Goal: Information Seeking & Learning: Learn about a topic

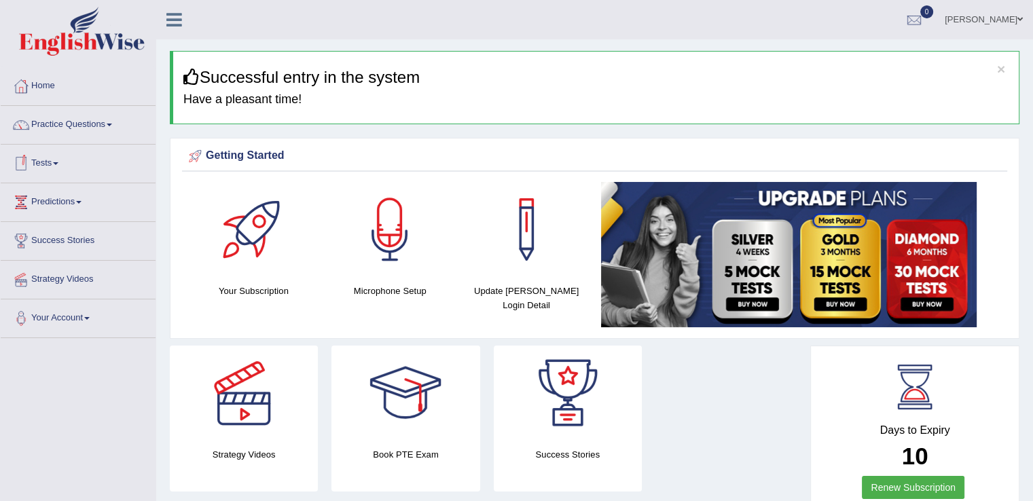
click at [65, 158] on link "Tests" at bounding box center [78, 162] width 155 height 34
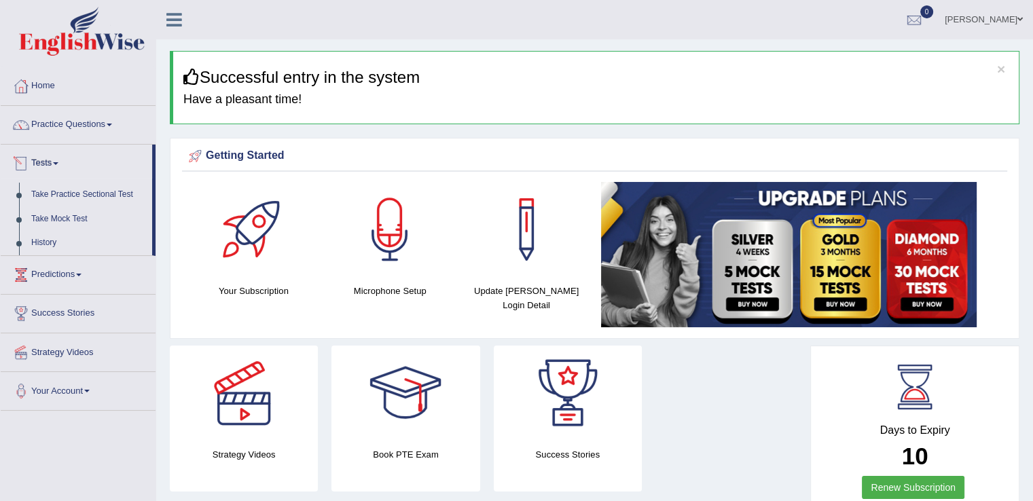
click at [61, 160] on link "Tests" at bounding box center [76, 162] width 151 height 34
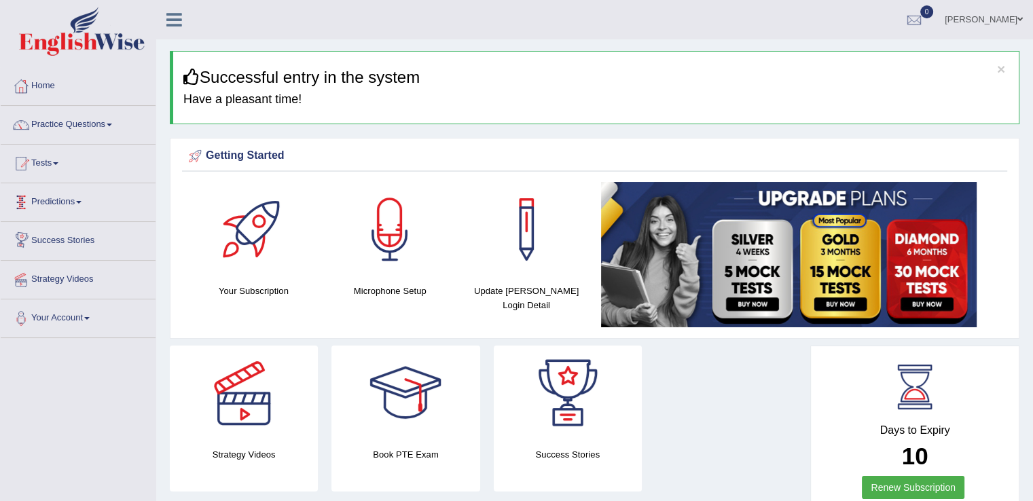
click at [86, 206] on link "Predictions" at bounding box center [78, 200] width 155 height 34
click at [65, 167] on link "Tests" at bounding box center [78, 162] width 155 height 34
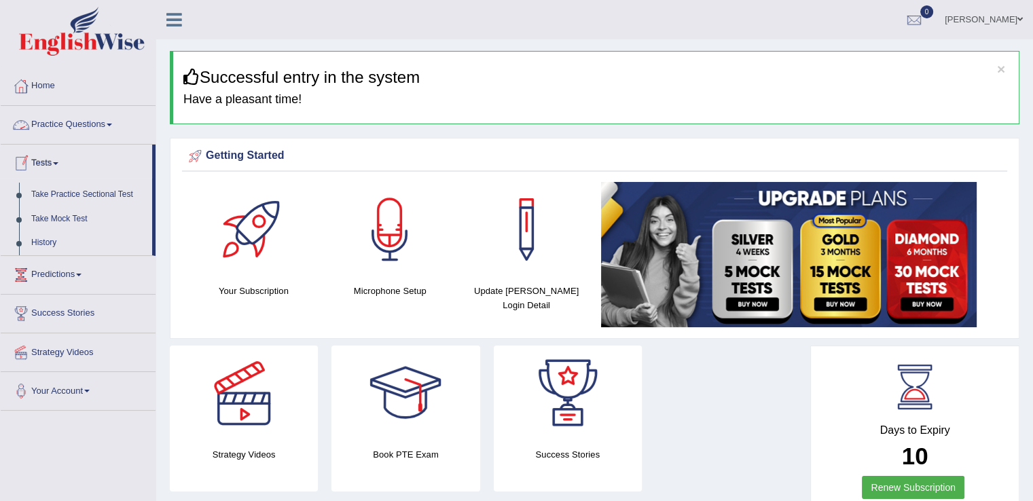
click at [112, 124] on span at bounding box center [109, 125] width 5 height 3
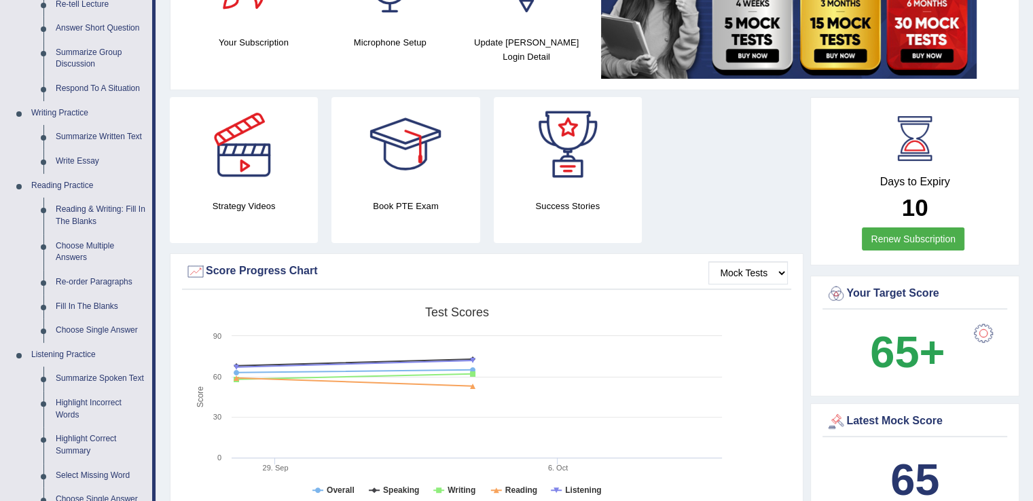
scroll to position [272, 0]
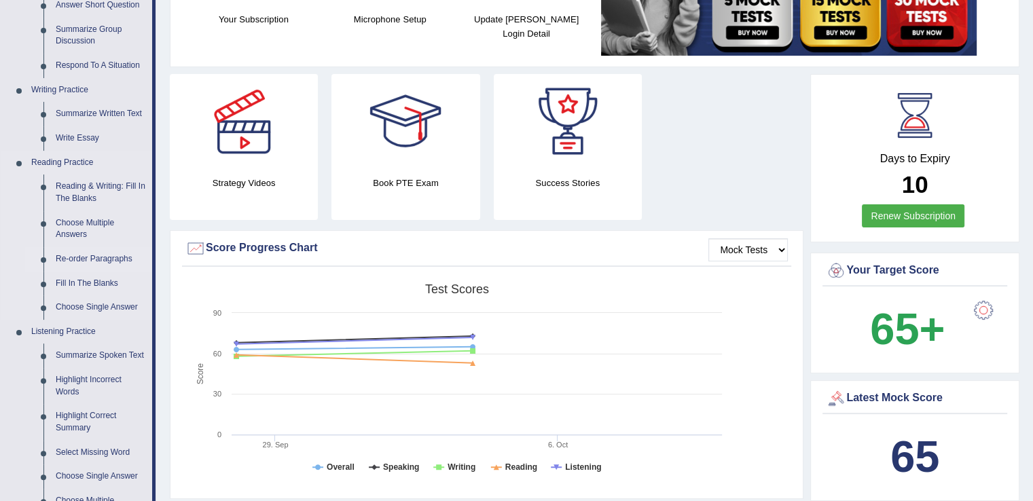
click at [120, 261] on link "Re-order Paragraphs" at bounding box center [101, 259] width 103 height 24
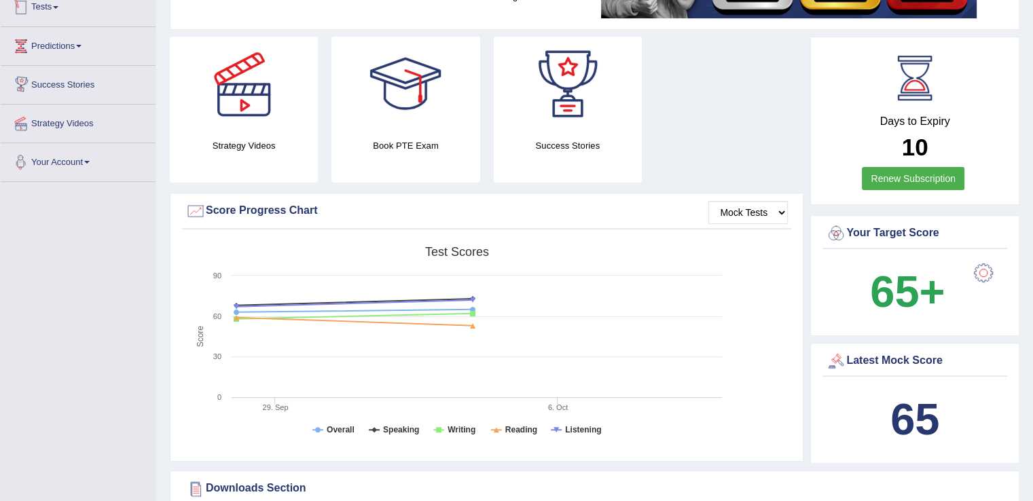
scroll to position [440, 0]
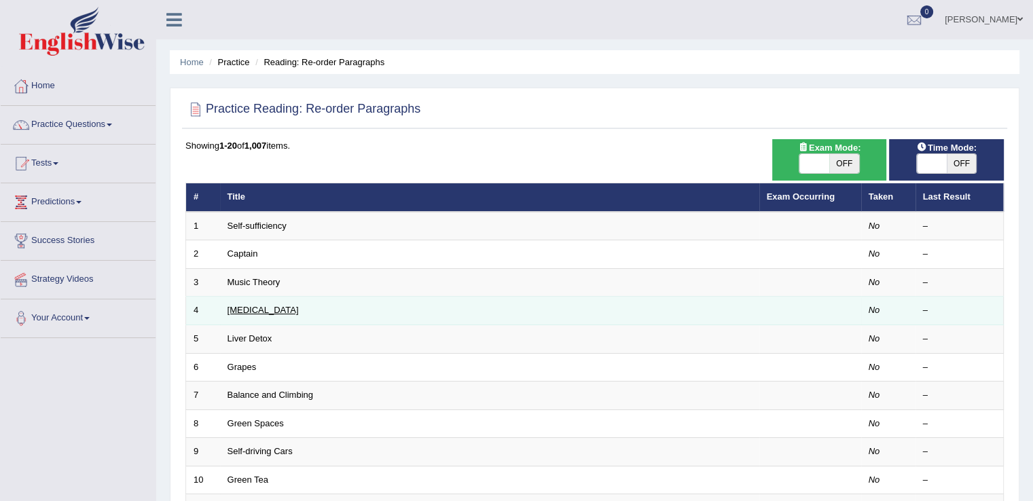
click at [247, 305] on link "[MEDICAL_DATA]" at bounding box center [262, 310] width 71 height 10
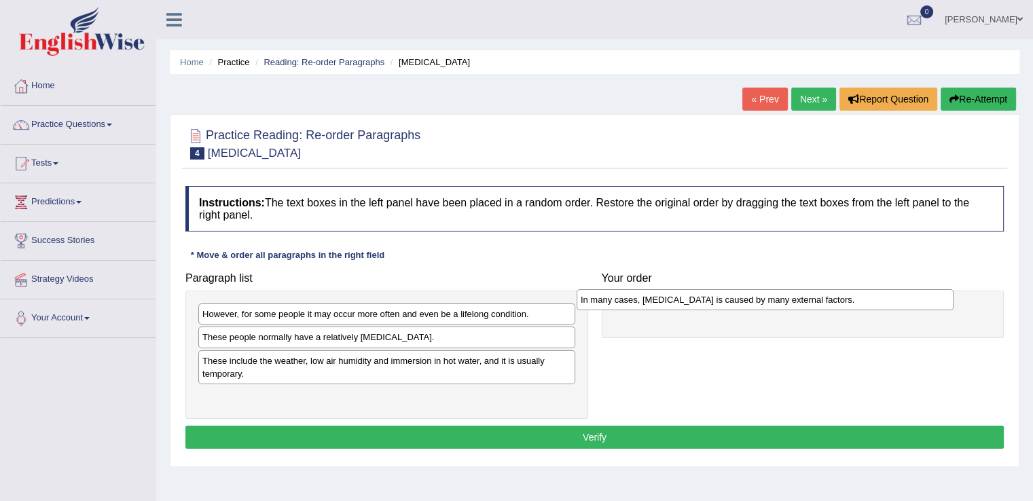
drag, startPoint x: 448, startPoint y: 337, endPoint x: 828, endPoint y: 299, distance: 381.5
click at [828, 299] on div "In many cases, dry skin is caused by many external factors." at bounding box center [764, 299] width 377 height 21
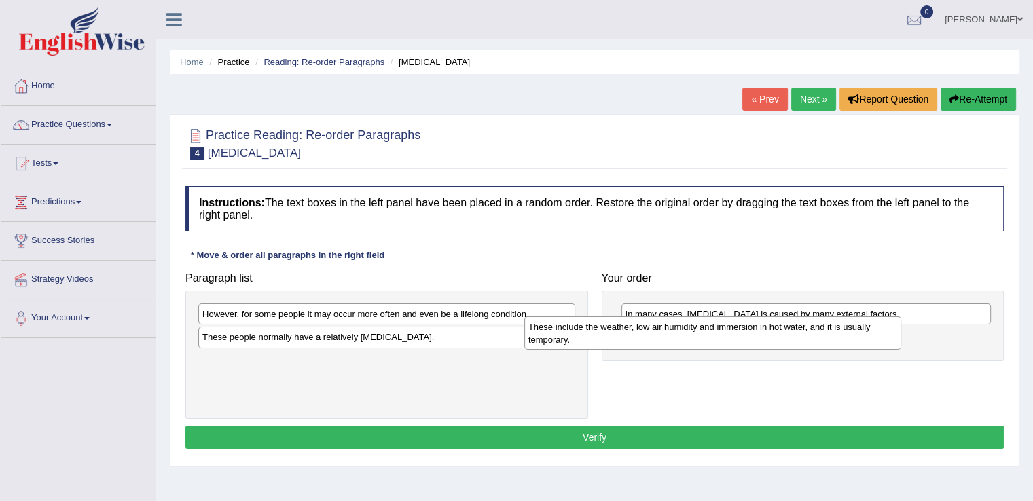
drag, startPoint x: 424, startPoint y: 372, endPoint x: 750, endPoint y: 339, distance: 327.6
click at [750, 339] on div "These include the weather, low air humidity and immersion in hot water, and it …" at bounding box center [712, 333] width 377 height 34
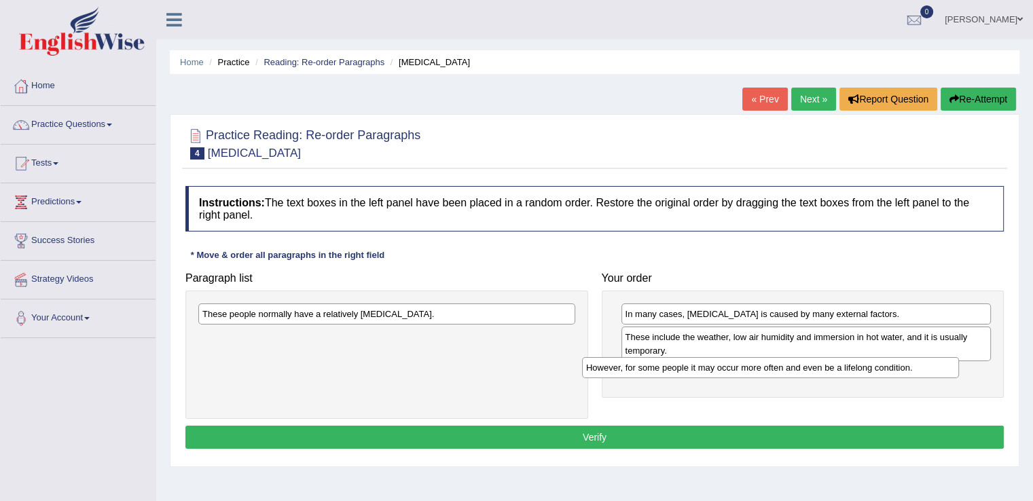
drag, startPoint x: 484, startPoint y: 310, endPoint x: 868, endPoint y: 364, distance: 388.1
click at [868, 364] on div "However, for some people it may occur more often and even be a lifelong conditi…" at bounding box center [770, 367] width 377 height 21
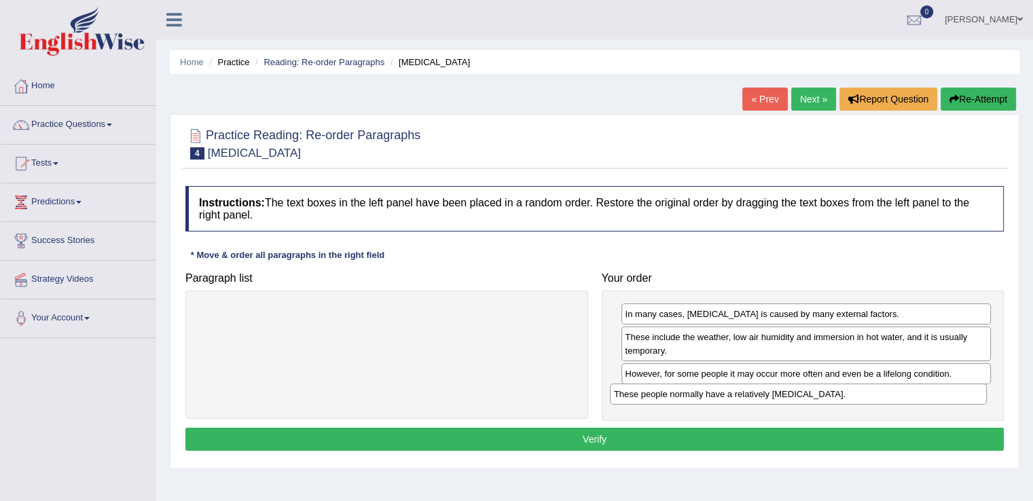
drag, startPoint x: 438, startPoint y: 310, endPoint x: 852, endPoint y: 390, distance: 422.0
click at [852, 390] on div "These people normally have a relatively sensitive skin." at bounding box center [798, 394] width 377 height 21
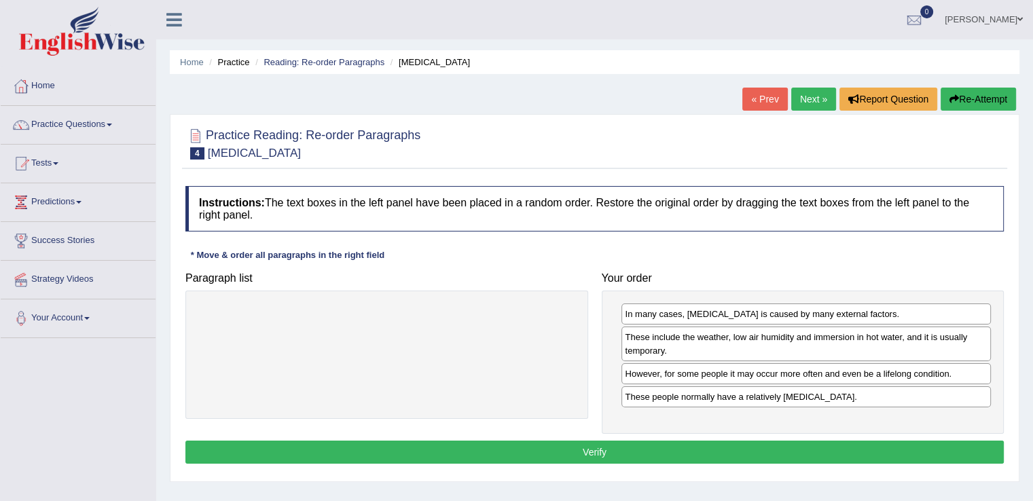
click at [662, 443] on button "Verify" at bounding box center [594, 452] width 818 height 23
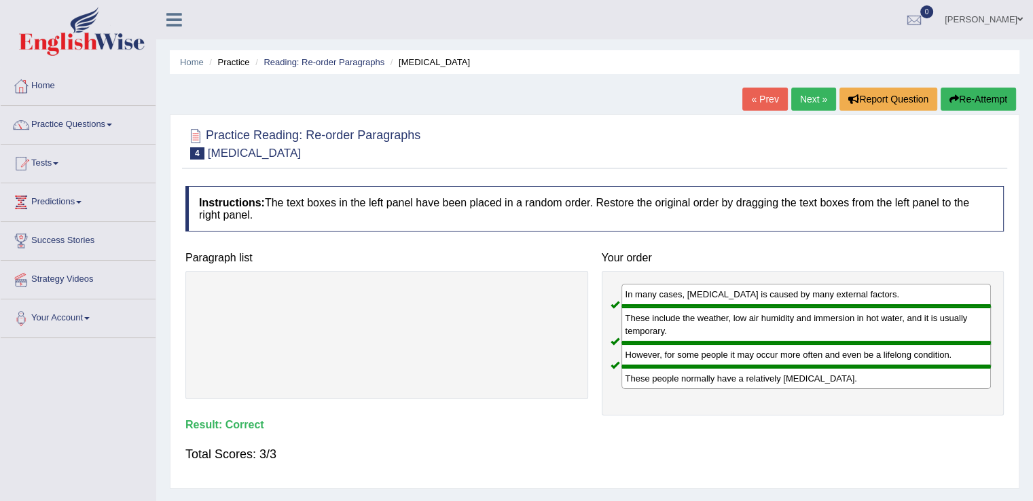
click at [801, 98] on link "Next »" at bounding box center [813, 99] width 45 height 23
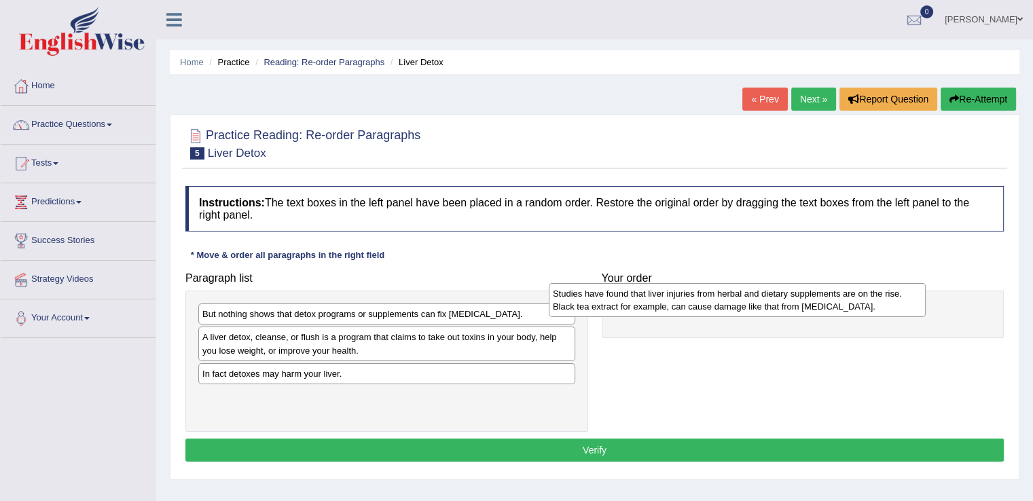
drag, startPoint x: 459, startPoint y: 384, endPoint x: 809, endPoint y: 304, distance: 359.4
click at [809, 304] on div "Studies have found that liver injuries from herbal and dietary supplements are …" at bounding box center [737, 300] width 377 height 34
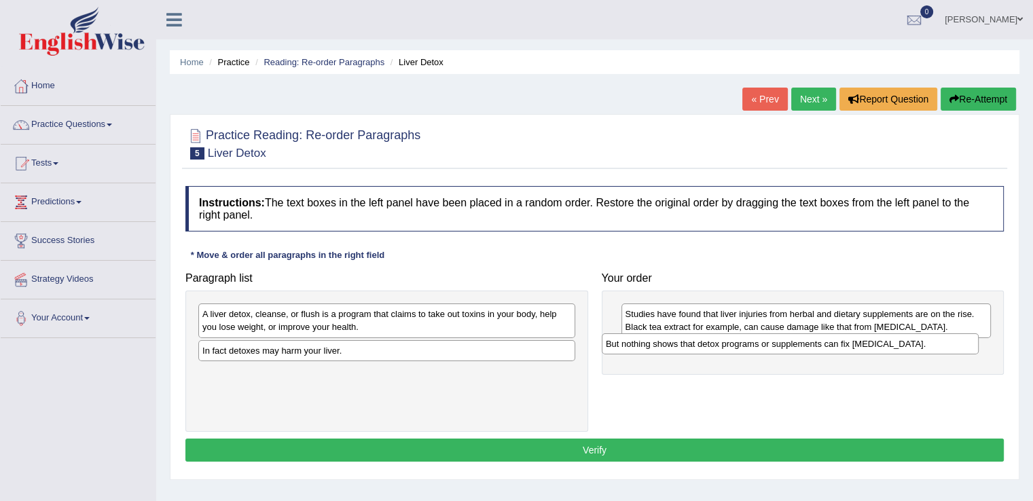
drag, startPoint x: 381, startPoint y: 313, endPoint x: 784, endPoint y: 343, distance: 404.4
click at [784, 343] on div "But nothing shows that detox programs or supplements can fix liver damage." at bounding box center [790, 343] width 377 height 21
drag, startPoint x: 354, startPoint y: 352, endPoint x: 337, endPoint y: 354, distance: 17.0
click at [337, 354] on div "In fact detoxes may harm your liver." at bounding box center [369, 351] width 377 height 21
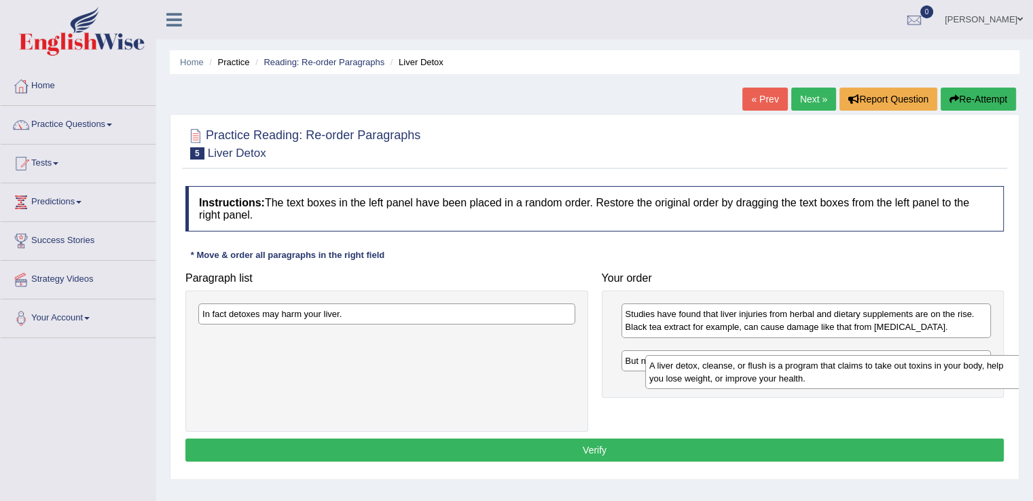
drag, startPoint x: 326, startPoint y: 324, endPoint x: 769, endPoint y: 377, distance: 445.9
click at [769, 377] on div "A liver detox, cleanse, or flush is a program that claims to take out toxins in…" at bounding box center [833, 372] width 377 height 34
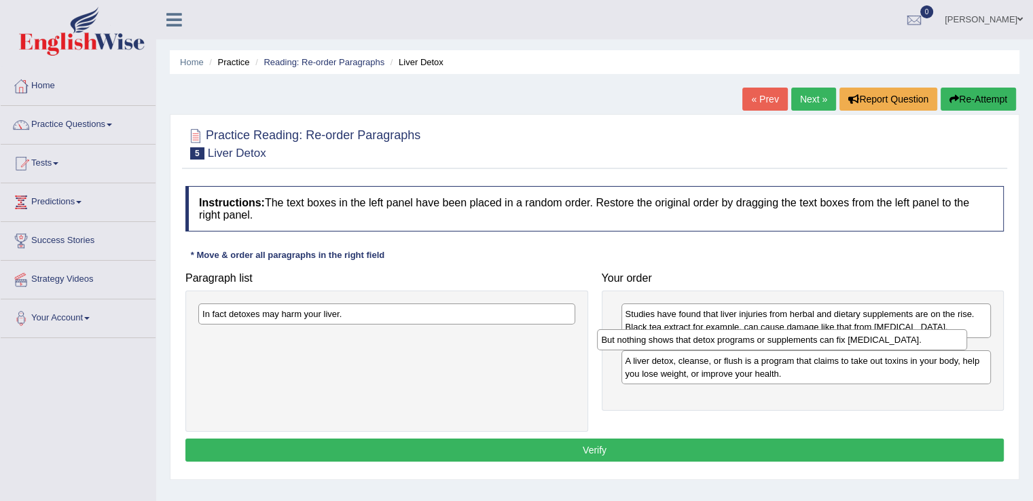
drag, startPoint x: 716, startPoint y: 384, endPoint x: 692, endPoint y: 337, distance: 51.9
click at [692, 337] on div "But nothing shows that detox programs or supplements can fix liver damage." at bounding box center [782, 339] width 370 height 21
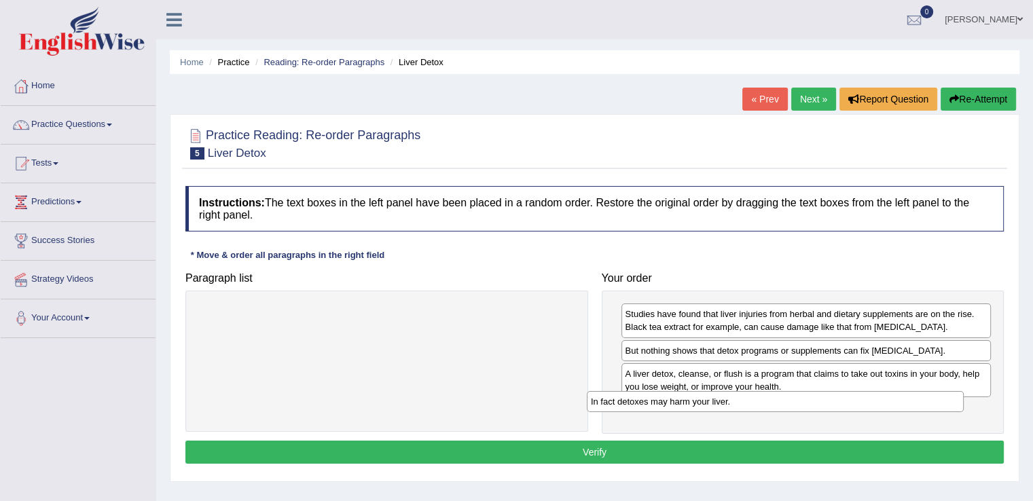
drag, startPoint x: 435, startPoint y: 308, endPoint x: 824, endPoint y: 395, distance: 398.2
click at [824, 395] on div "In fact detoxes may harm your liver." at bounding box center [775, 401] width 377 height 21
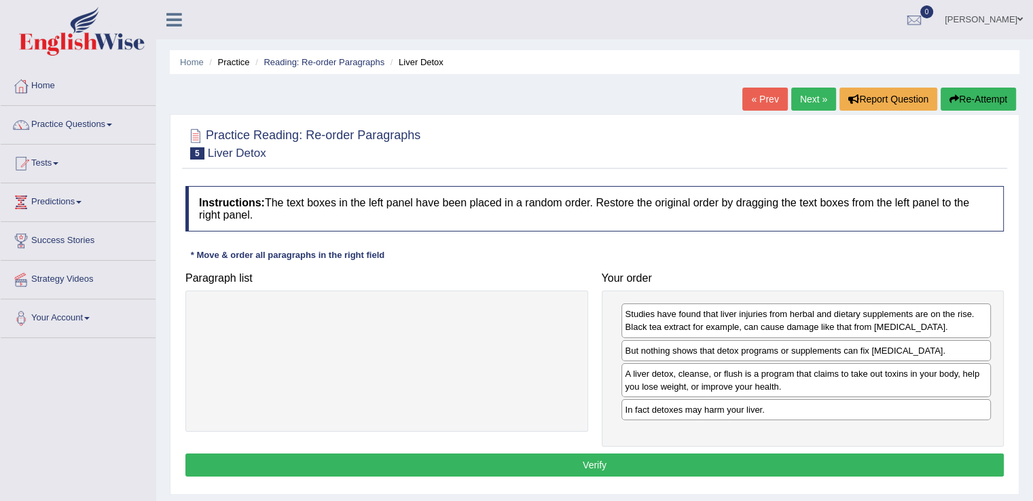
click at [661, 455] on button "Verify" at bounding box center [594, 465] width 818 height 23
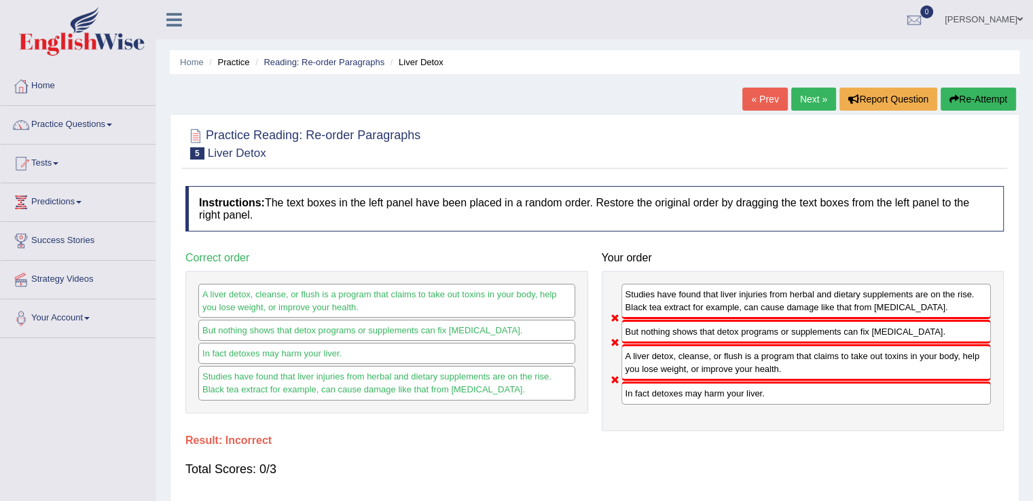
click at [796, 101] on link "Next »" at bounding box center [813, 99] width 45 height 23
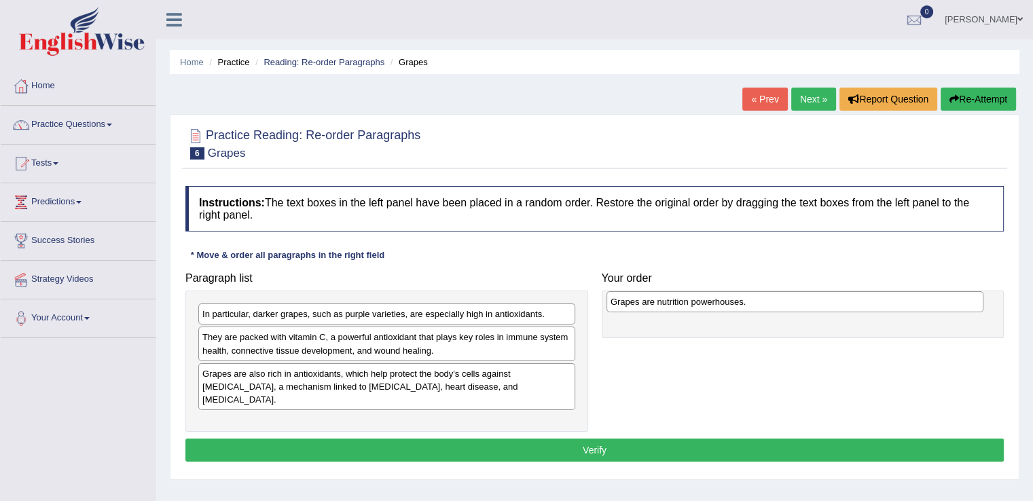
drag, startPoint x: 298, startPoint y: 313, endPoint x: 706, endPoint y: 301, distance: 408.3
click at [706, 301] on div "Grapes are nutrition powerhouses." at bounding box center [794, 301] width 377 height 21
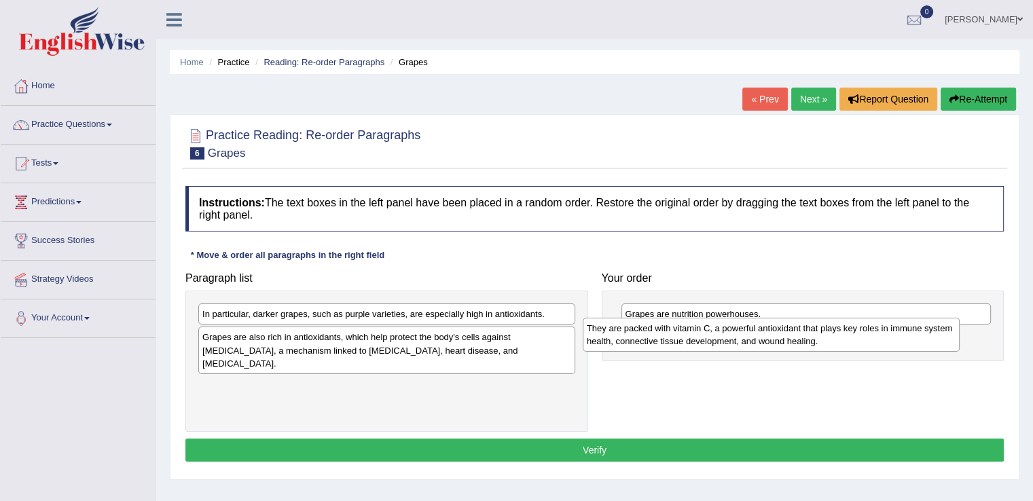
drag, startPoint x: 418, startPoint y: 354, endPoint x: 806, endPoint y: 348, distance: 387.8
click at [806, 348] on div "They are packed with vitamin C, a powerful antioxidant that plays key roles in …" at bounding box center [771, 335] width 377 height 34
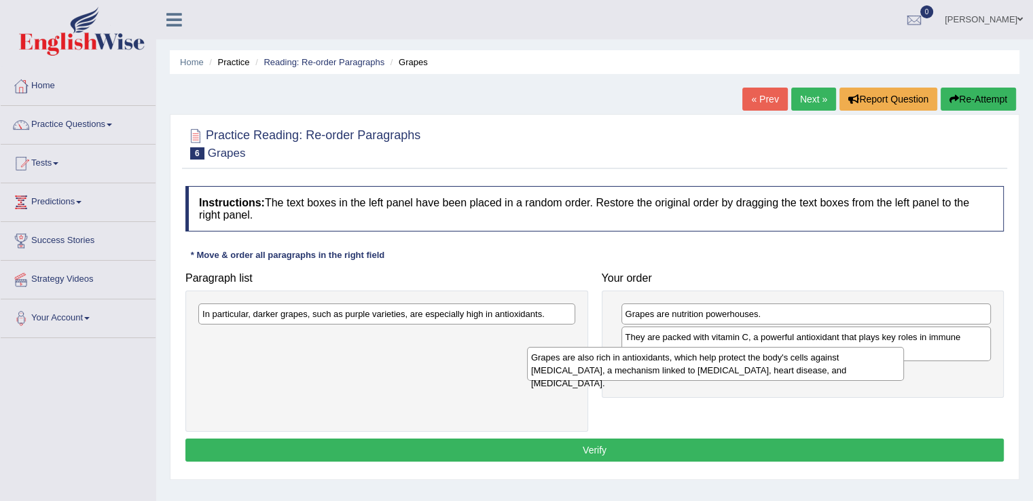
drag, startPoint x: 424, startPoint y: 344, endPoint x: 753, endPoint y: 365, distance: 329.3
click at [753, 365] on div "Grapes are also rich in antioxidants, which help protect the body's cells again…" at bounding box center [715, 364] width 377 height 34
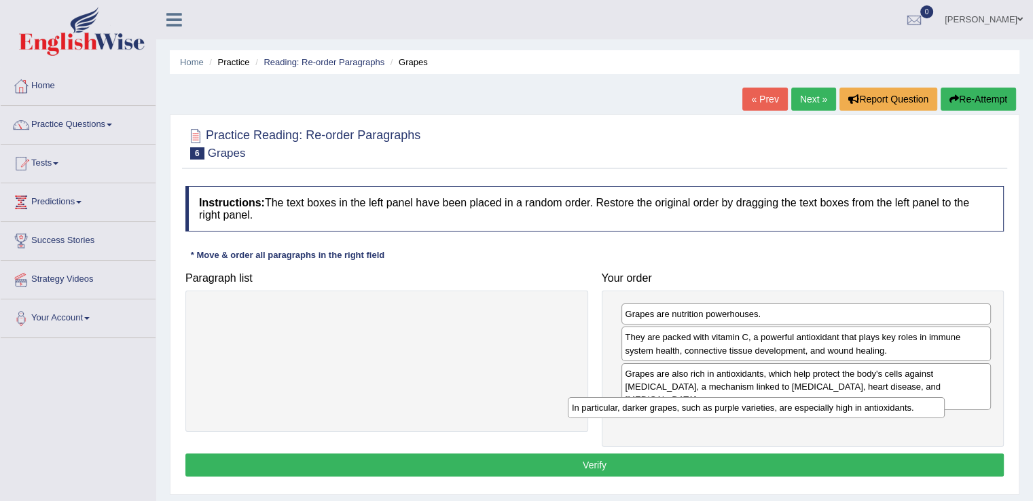
drag, startPoint x: 456, startPoint y: 315, endPoint x: 825, endPoint y: 409, distance: 381.1
click at [825, 409] on div "In particular, darker grapes, such as purple varieties, are especially high in …" at bounding box center [756, 407] width 377 height 21
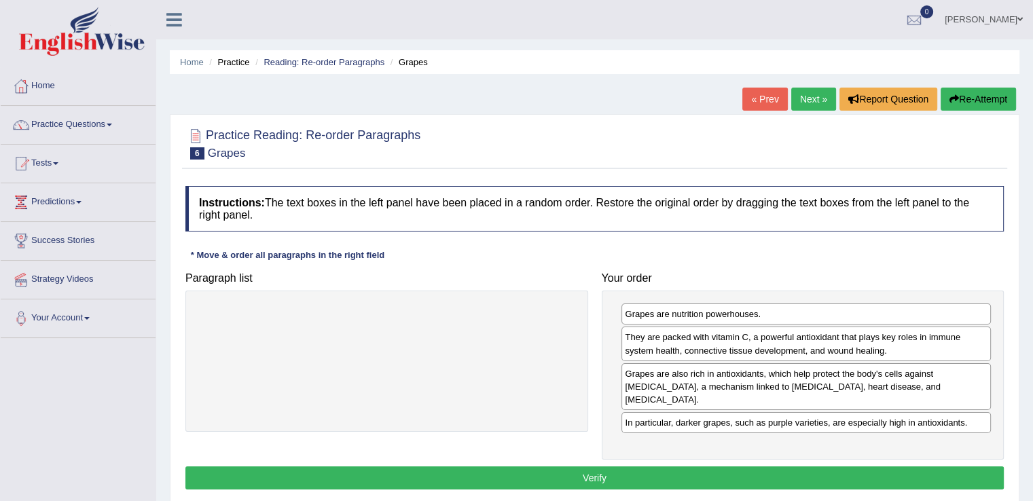
click at [669, 466] on button "Verify" at bounding box center [594, 477] width 818 height 23
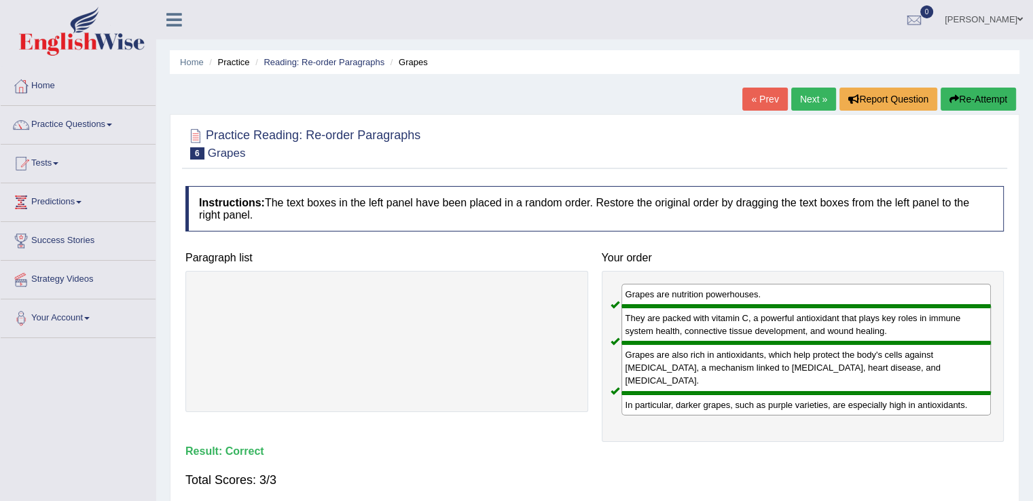
click at [809, 90] on link "Next »" at bounding box center [813, 99] width 45 height 23
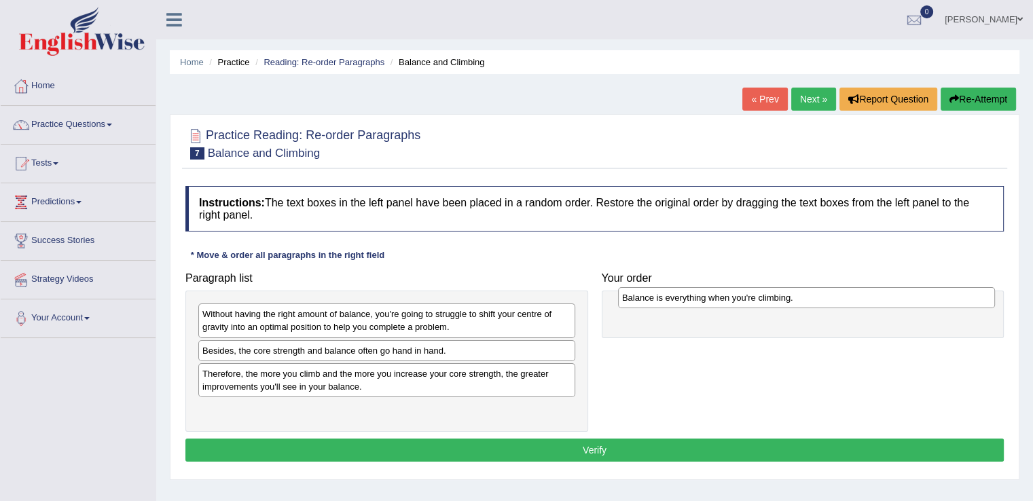
drag, startPoint x: 379, startPoint y: 349, endPoint x: 799, endPoint y: 297, distance: 422.9
click at [799, 297] on div "Balance is everything when you're climbing." at bounding box center [806, 297] width 377 height 21
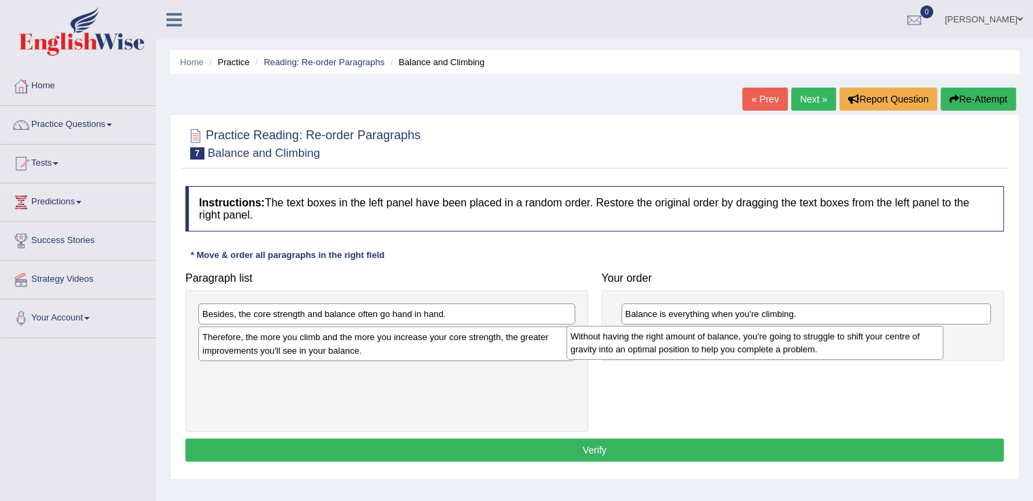
drag, startPoint x: 524, startPoint y: 318, endPoint x: 894, endPoint y: 340, distance: 371.4
click at [894, 340] on div "Without having the right amount of balance, you're going to struggle to shift y…" at bounding box center [754, 343] width 377 height 34
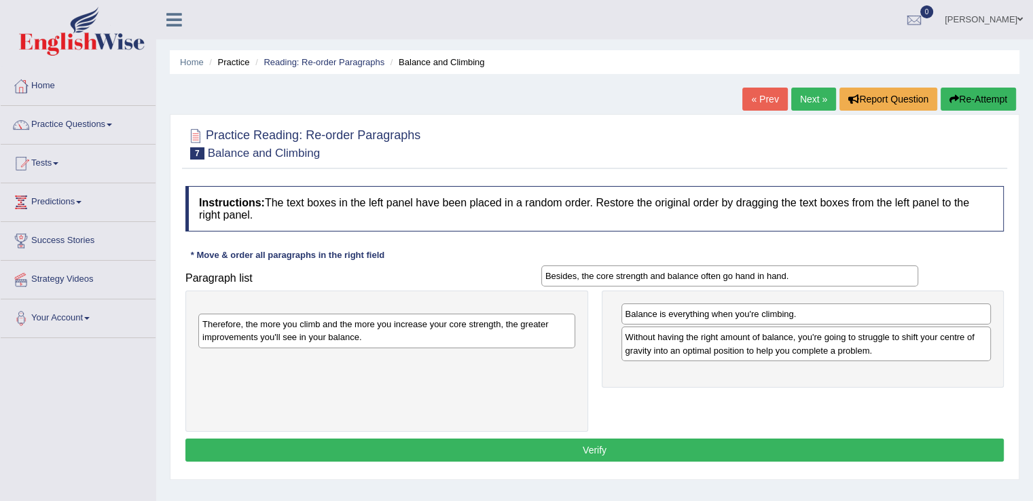
drag, startPoint x: 409, startPoint y: 313, endPoint x: 752, endPoint y: 275, distance: 345.0
click at [752, 275] on div "Besides, the core strength and balance often go hand in hand." at bounding box center [729, 275] width 377 height 21
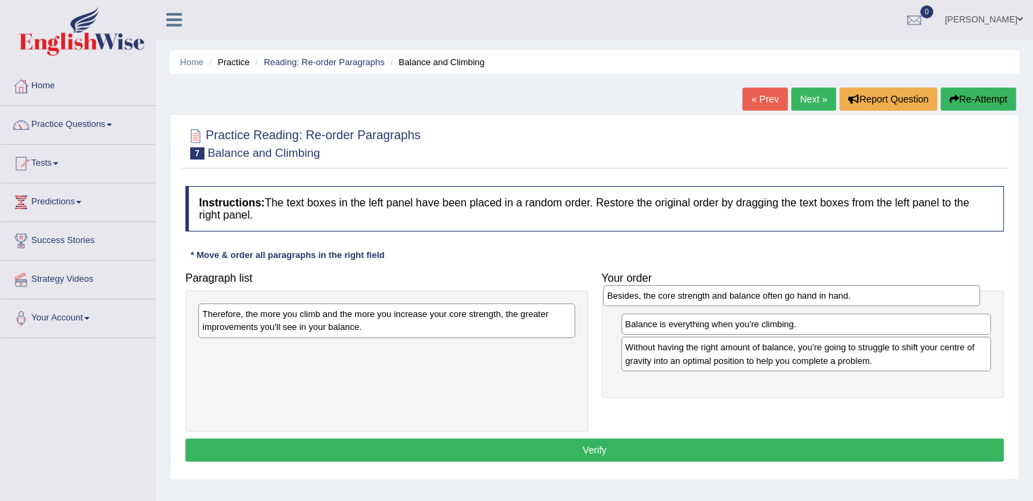
drag, startPoint x: 459, startPoint y: 311, endPoint x: 864, endPoint y: 293, distance: 405.1
click at [864, 293] on div "Besides, the core strength and balance often go hand in hand." at bounding box center [791, 295] width 377 height 21
drag, startPoint x: 697, startPoint y: 339, endPoint x: 682, endPoint y: 295, distance: 46.2
click at [682, 295] on div "Balance is everything when you're climbing." at bounding box center [790, 293] width 370 height 21
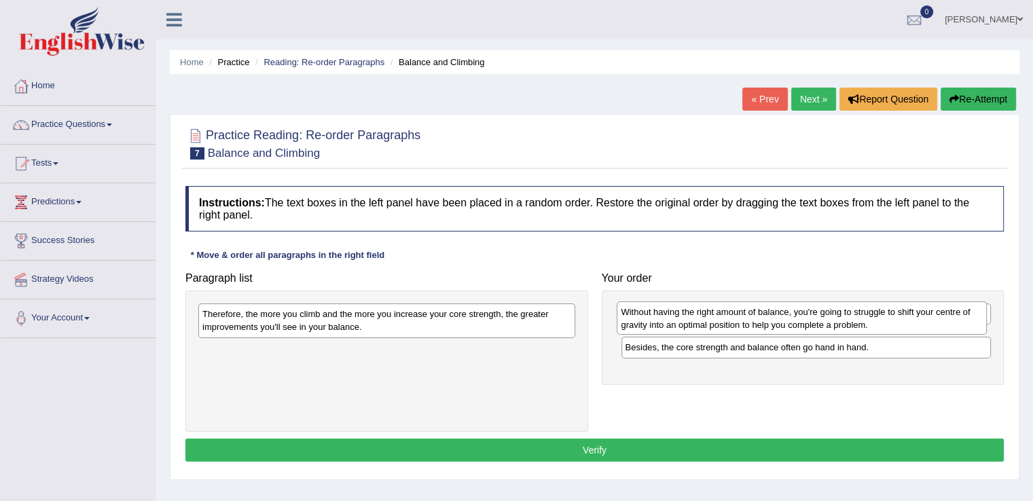
drag, startPoint x: 722, startPoint y: 380, endPoint x: 718, endPoint y: 335, distance: 45.0
click at [718, 335] on div "Without having the right amount of balance, you're going to struggle to shift y…" at bounding box center [802, 318] width 370 height 34
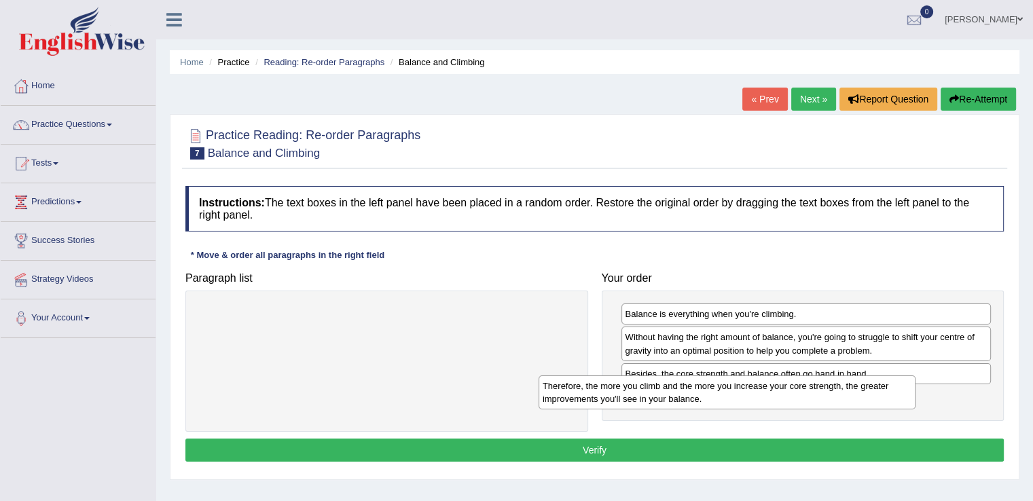
drag, startPoint x: 458, startPoint y: 323, endPoint x: 797, endPoint y: 395, distance: 346.4
click at [797, 395] on div "Therefore, the more you climb and the more you increase your core strength, the…" at bounding box center [726, 393] width 377 height 34
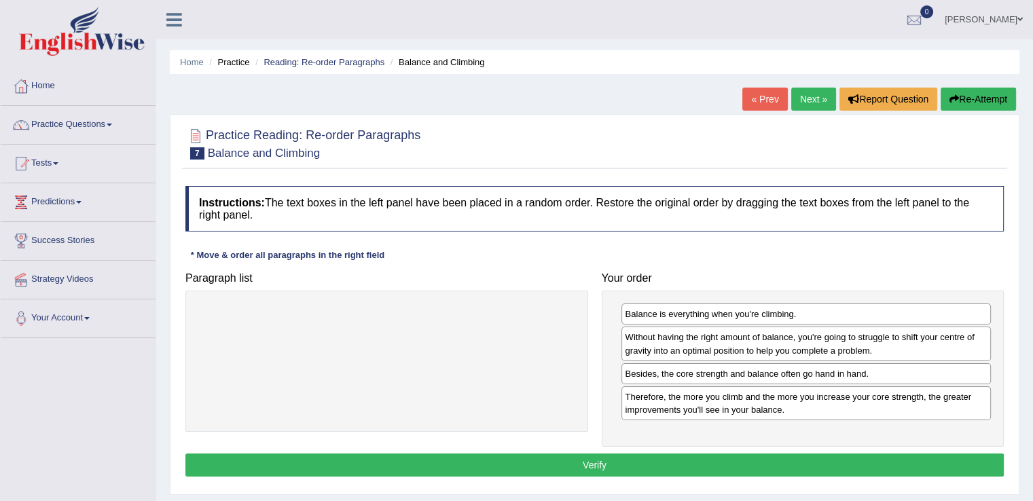
click at [680, 465] on button "Verify" at bounding box center [594, 465] width 818 height 23
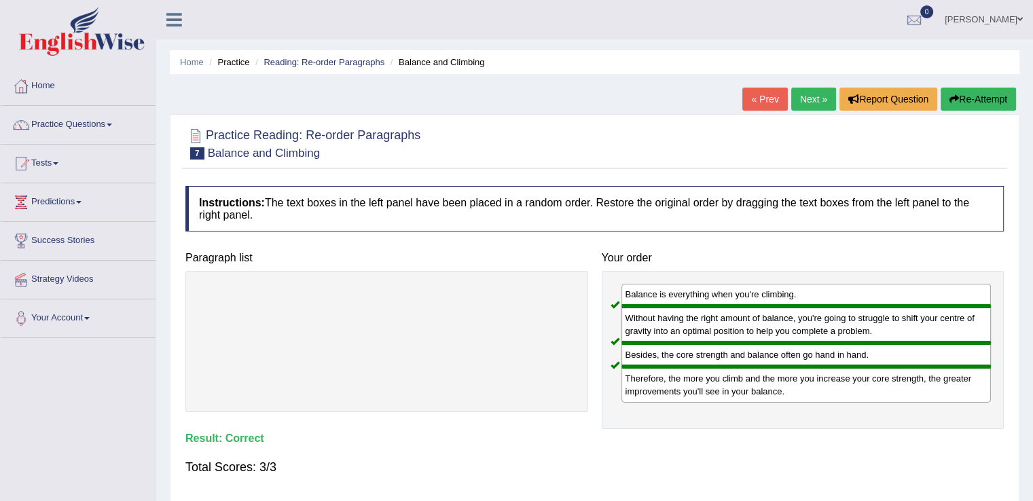
click at [793, 92] on link "Next »" at bounding box center [813, 99] width 45 height 23
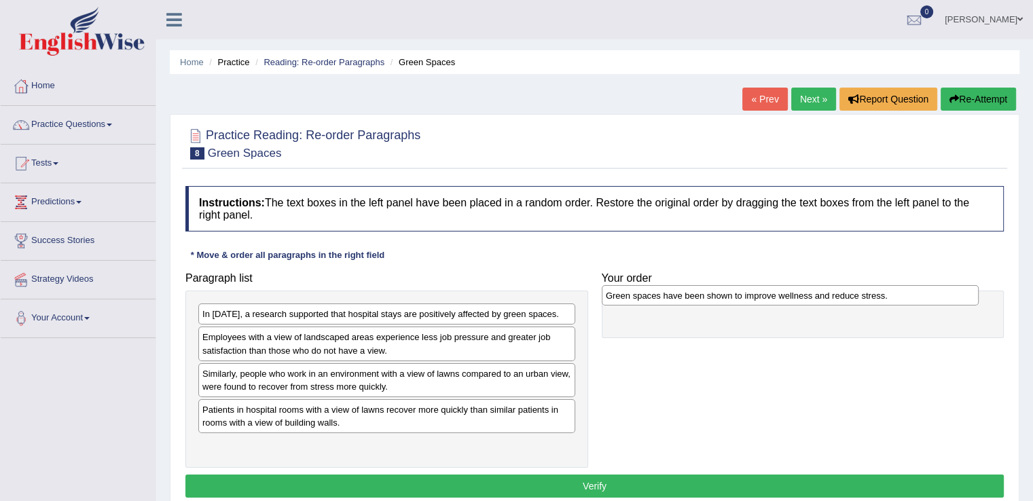
drag, startPoint x: 439, startPoint y: 407, endPoint x: 842, endPoint y: 294, distance: 418.8
click at [842, 294] on div "Green spaces have been shown to improve wellness and reduce stress." at bounding box center [790, 295] width 377 height 21
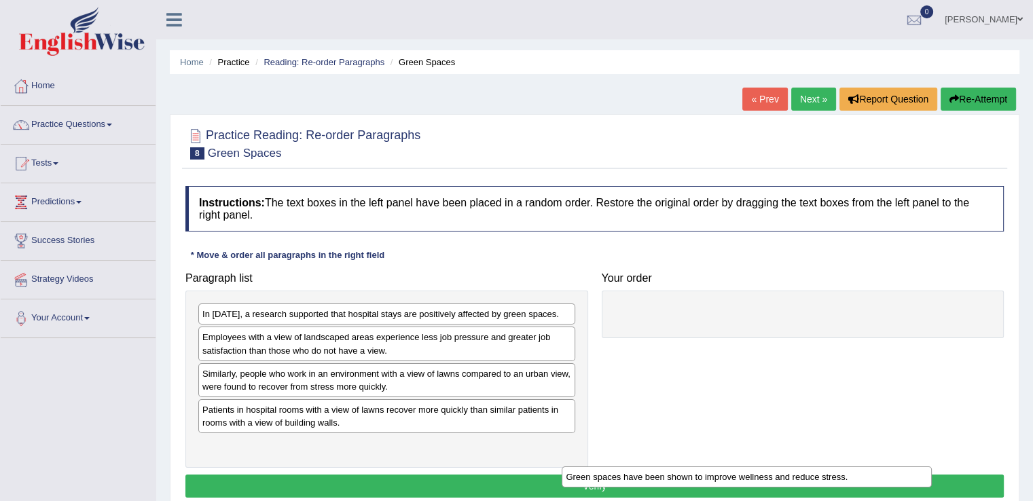
drag, startPoint x: 703, startPoint y: 309, endPoint x: 644, endPoint y: 472, distance: 173.3
click at [644, 472] on div "Green spaces have been shown to improve wellness and reduce stress." at bounding box center [747, 476] width 370 height 21
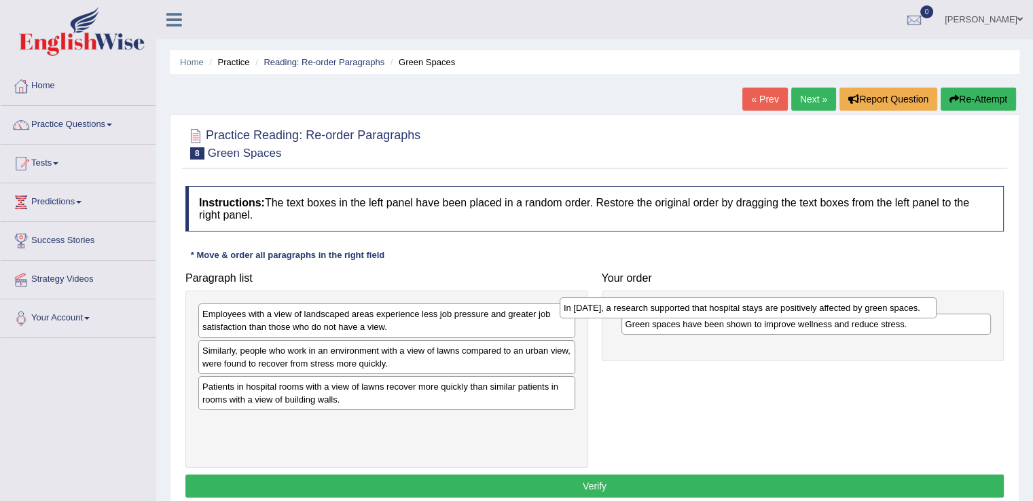
drag, startPoint x: 375, startPoint y: 316, endPoint x: 736, endPoint y: 310, distance: 361.3
click at [736, 310] on div "In 2002, a research supported that hospital stays are positively affected by gr…" at bounding box center [748, 307] width 377 height 21
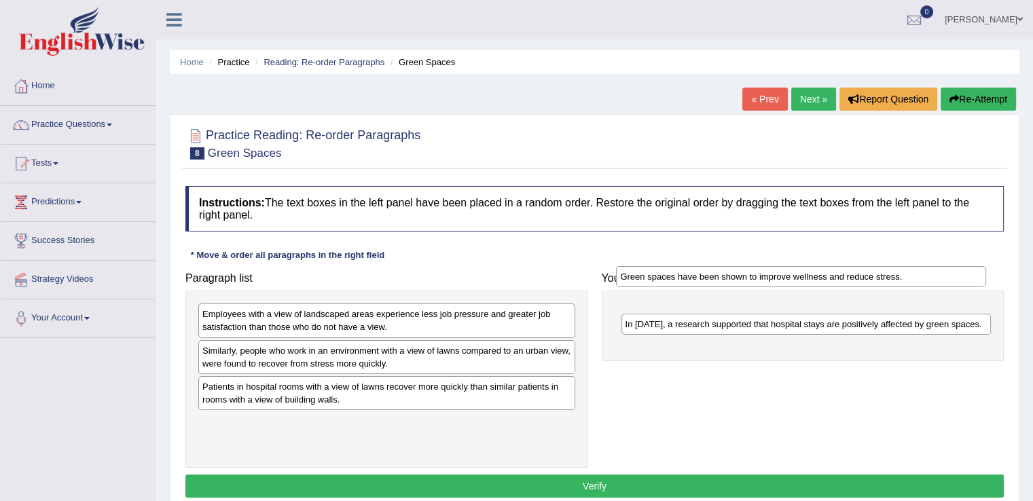
drag, startPoint x: 664, startPoint y: 338, endPoint x: 659, endPoint y: 278, distance: 60.6
click at [659, 278] on div "Green spaces have been shown to improve wellness and reduce stress." at bounding box center [801, 276] width 370 height 21
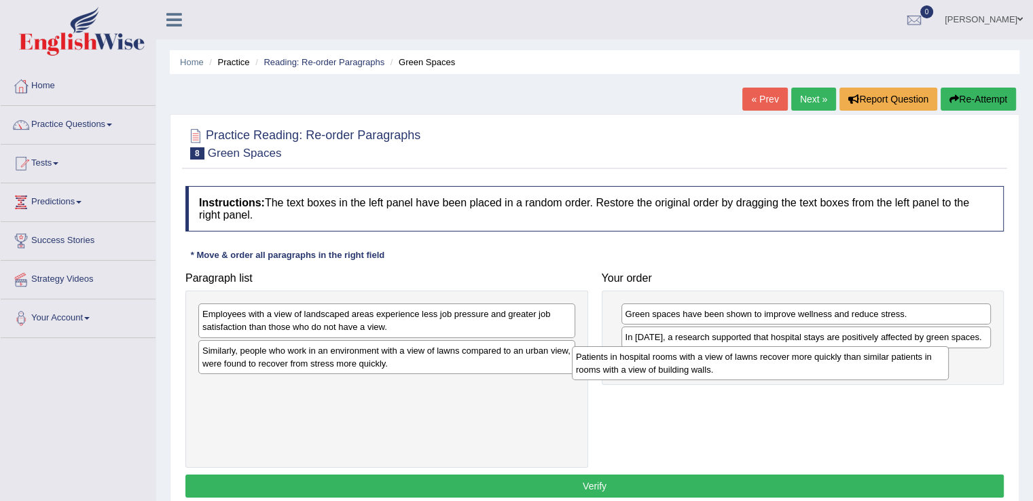
drag, startPoint x: 367, startPoint y: 401, endPoint x: 741, endPoint y: 371, distance: 375.3
click at [741, 371] on div "Patients in hospital rooms with a view of lawns recover more quickly than simil…" at bounding box center [760, 363] width 377 height 34
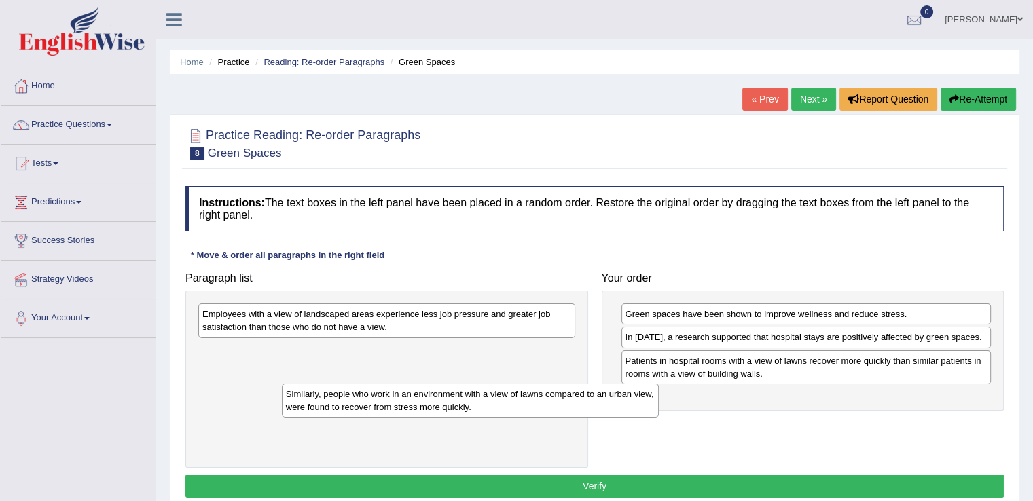
drag, startPoint x: 417, startPoint y: 364, endPoint x: 497, endPoint y: 407, distance: 91.2
click at [497, 407] on div "Similarly, people who work in an environment with a view of lawns compared to a…" at bounding box center [470, 401] width 377 height 34
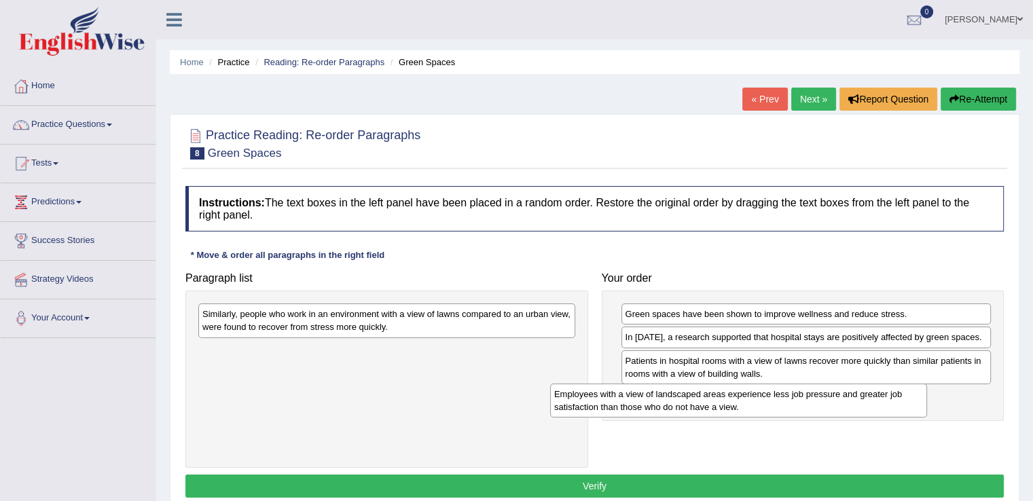
drag, startPoint x: 426, startPoint y: 321, endPoint x: 778, endPoint y: 401, distance: 360.7
click at [778, 401] on div "Employees with a view of landscaped areas experience less job pressure and grea…" at bounding box center [738, 401] width 377 height 34
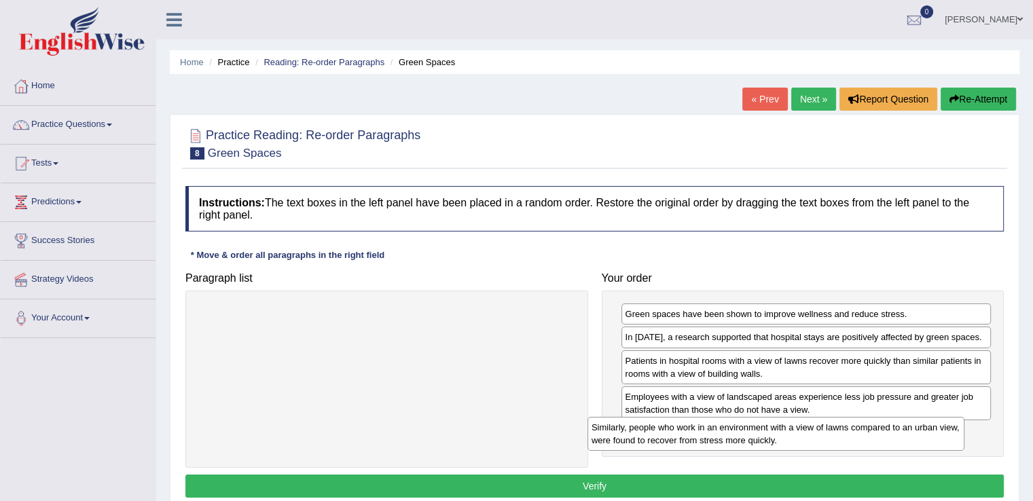
drag, startPoint x: 435, startPoint y: 316, endPoint x: 832, endPoint y: 431, distance: 414.1
click at [832, 431] on div "Similarly, people who work in an environment with a view of lawns compared to a…" at bounding box center [775, 434] width 377 height 34
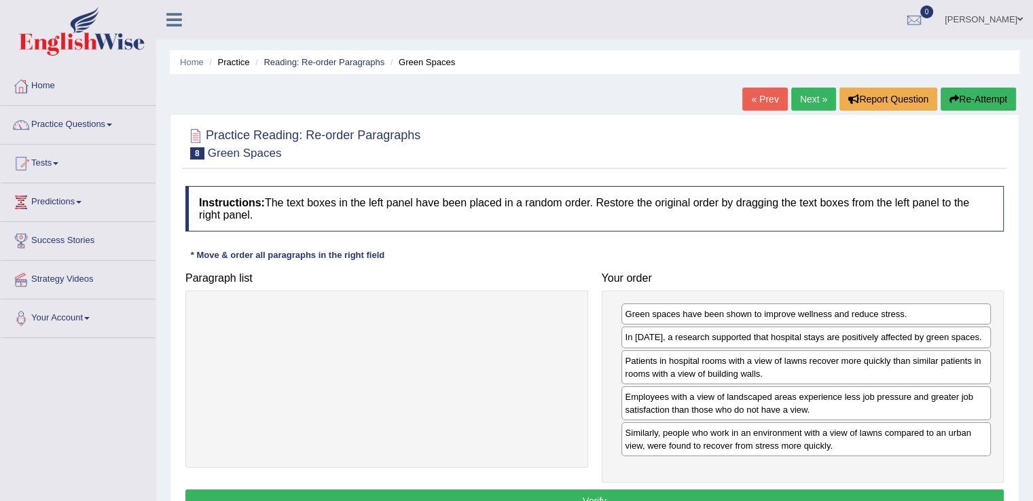
click at [609, 492] on button "Verify" at bounding box center [594, 501] width 818 height 23
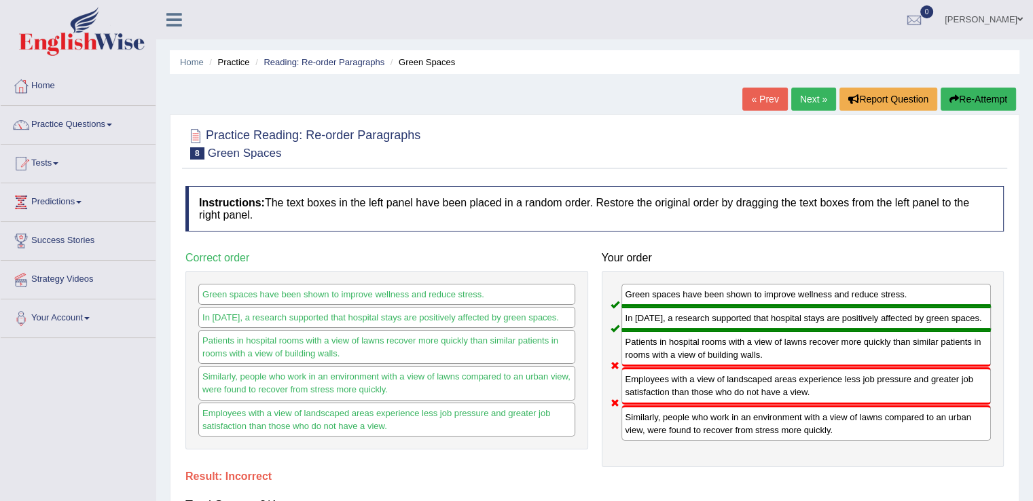
click at [809, 104] on link "Next »" at bounding box center [813, 99] width 45 height 23
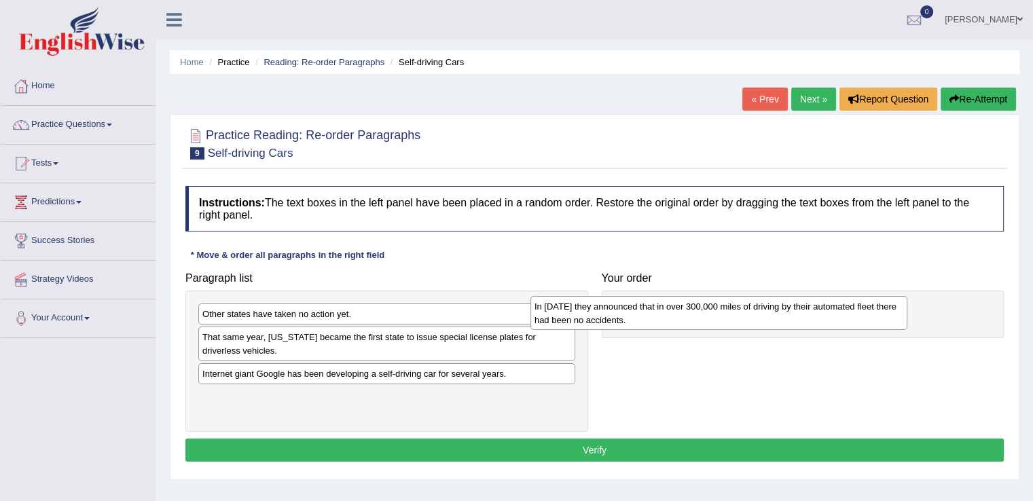
drag, startPoint x: 397, startPoint y: 397, endPoint x: 729, endPoint y: 308, distance: 343.8
click at [729, 308] on div "In 2012 they announced that in over 300,000 miles of driving by their automated…" at bounding box center [718, 313] width 377 height 34
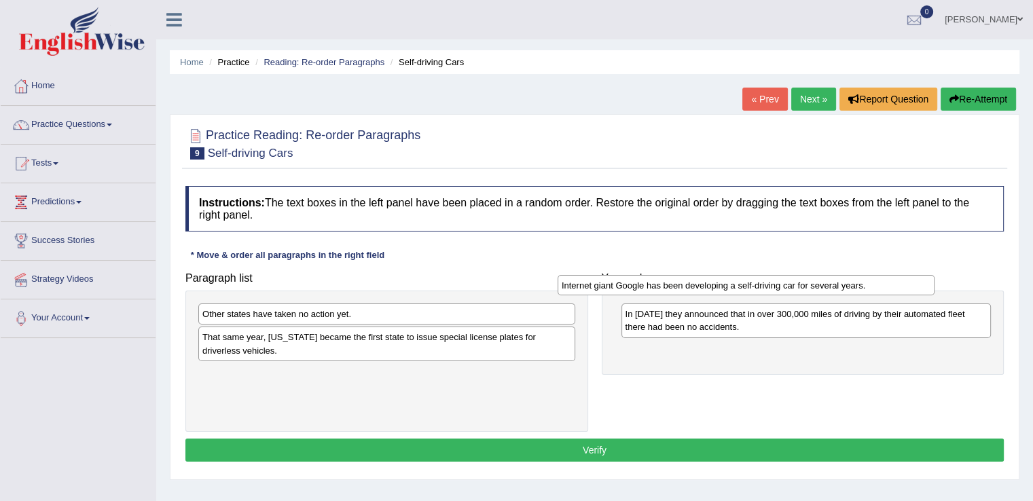
drag, startPoint x: 406, startPoint y: 378, endPoint x: 769, endPoint y: 290, distance: 373.7
click at [769, 290] on div "Internet giant Google has been developing a self-driving car for several years." at bounding box center [745, 285] width 377 height 21
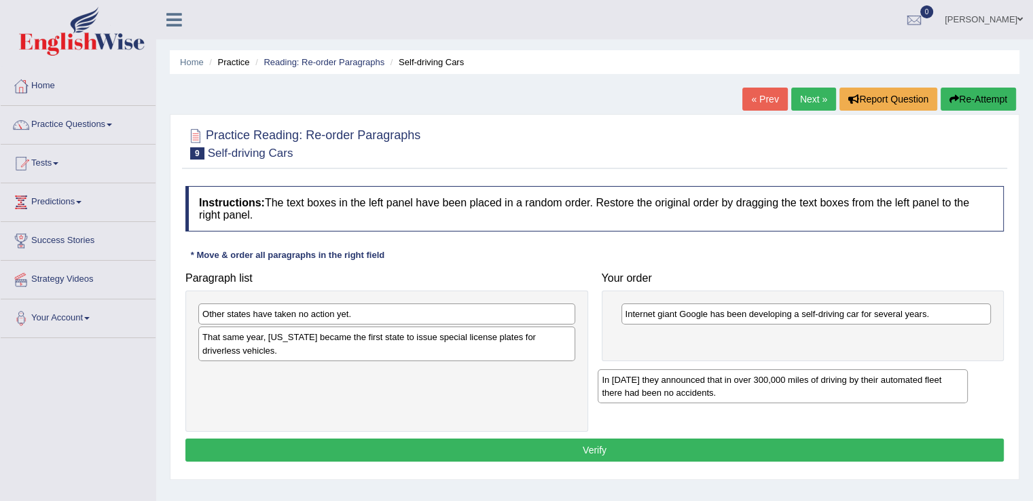
drag, startPoint x: 803, startPoint y: 310, endPoint x: 780, endPoint y: 375, distance: 69.2
click at [780, 375] on div "In 2012 they announced that in over 300,000 miles of driving by their automated…" at bounding box center [783, 386] width 370 height 34
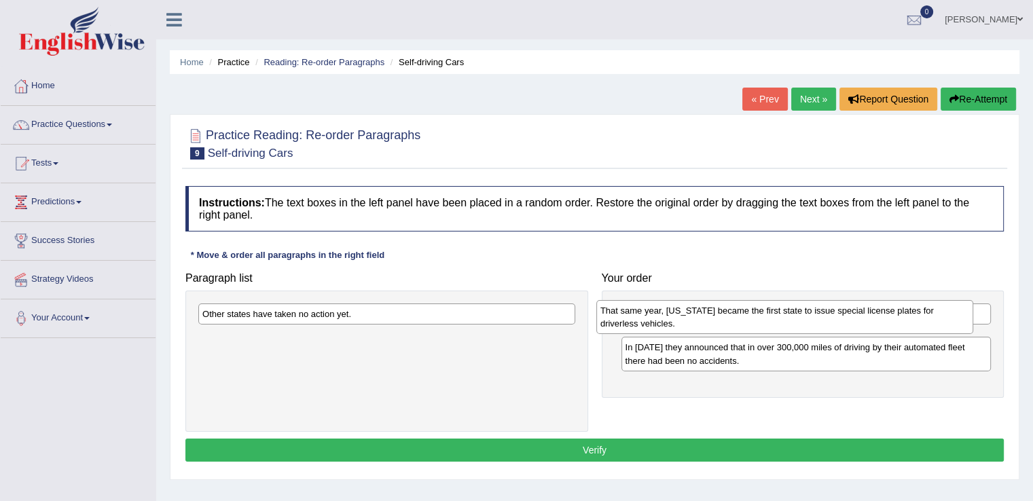
drag, startPoint x: 350, startPoint y: 352, endPoint x: 748, endPoint y: 326, distance: 398.8
click at [748, 326] on div "That same year, Nevada became the first state to issue special license plates f…" at bounding box center [784, 317] width 377 height 34
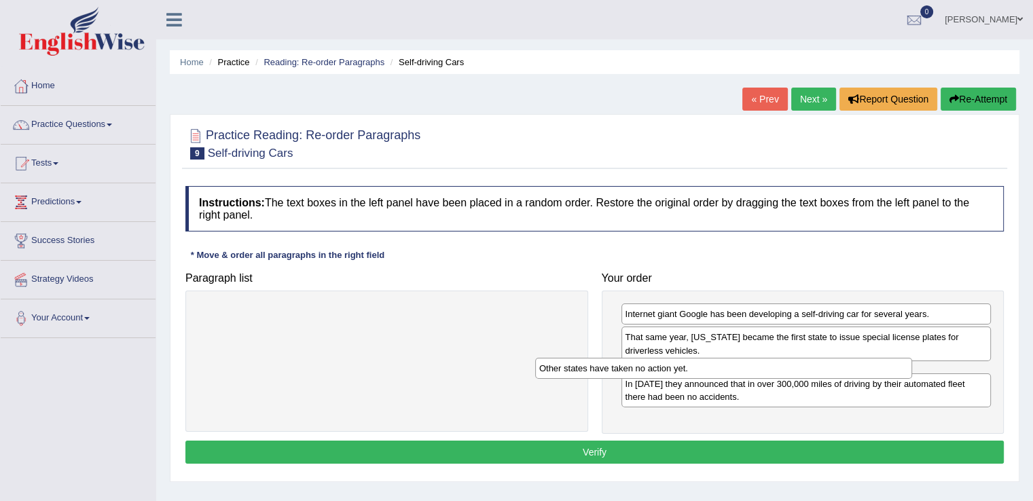
drag, startPoint x: 386, startPoint y: 309, endPoint x: 723, endPoint y: 363, distance: 341.2
click at [723, 363] on div "Other states have taken no action yet." at bounding box center [723, 368] width 377 height 21
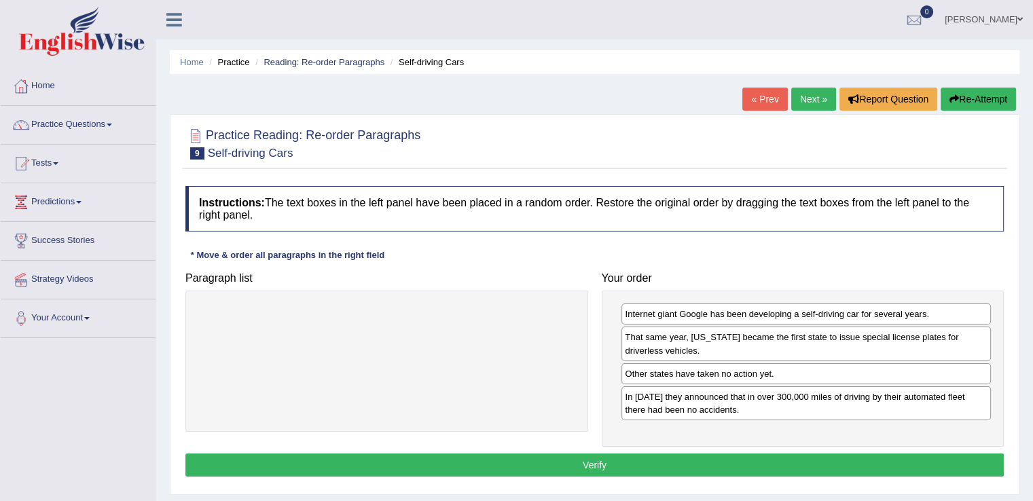
click at [709, 454] on button "Verify" at bounding box center [594, 465] width 818 height 23
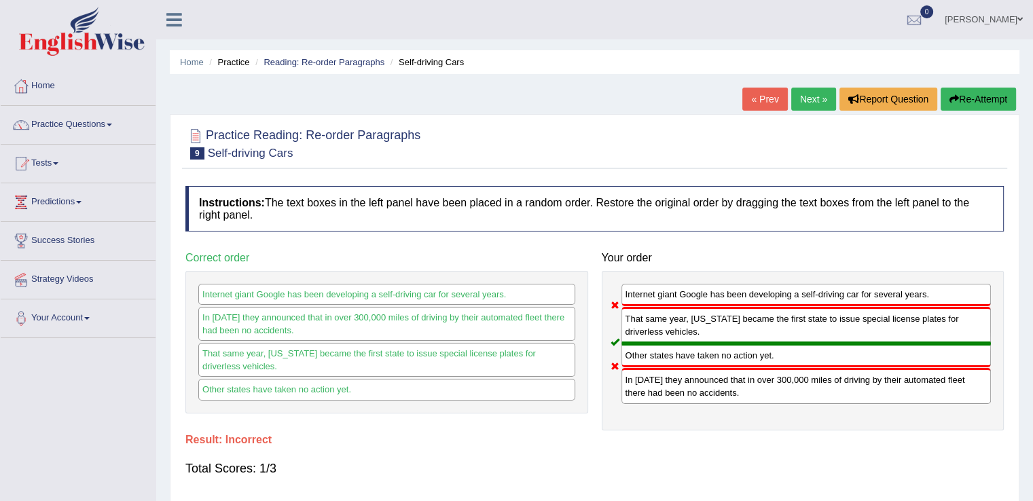
click at [811, 90] on link "Next »" at bounding box center [813, 99] width 45 height 23
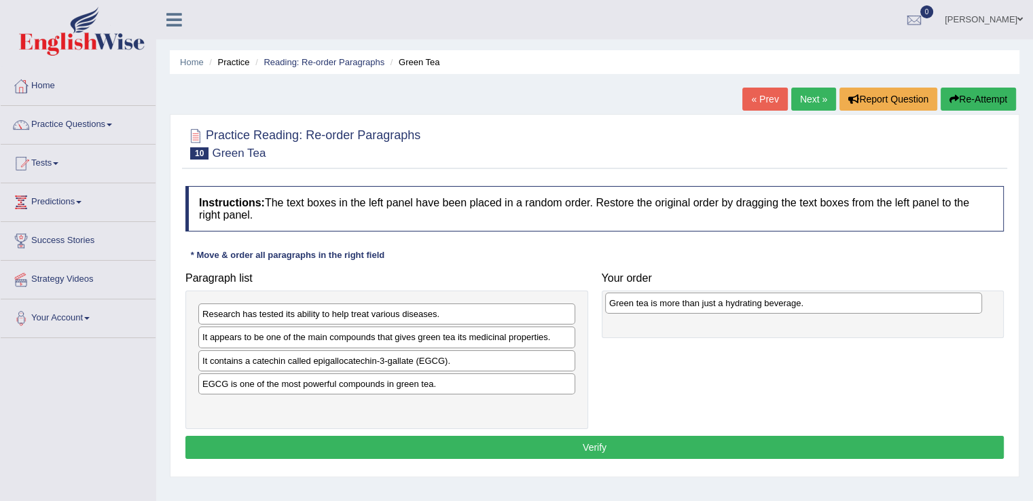
drag, startPoint x: 365, startPoint y: 414, endPoint x: 771, endPoint y: 311, distance: 419.5
click at [771, 311] on div "Green tea is more than just a hydrating beverage." at bounding box center [793, 303] width 377 height 21
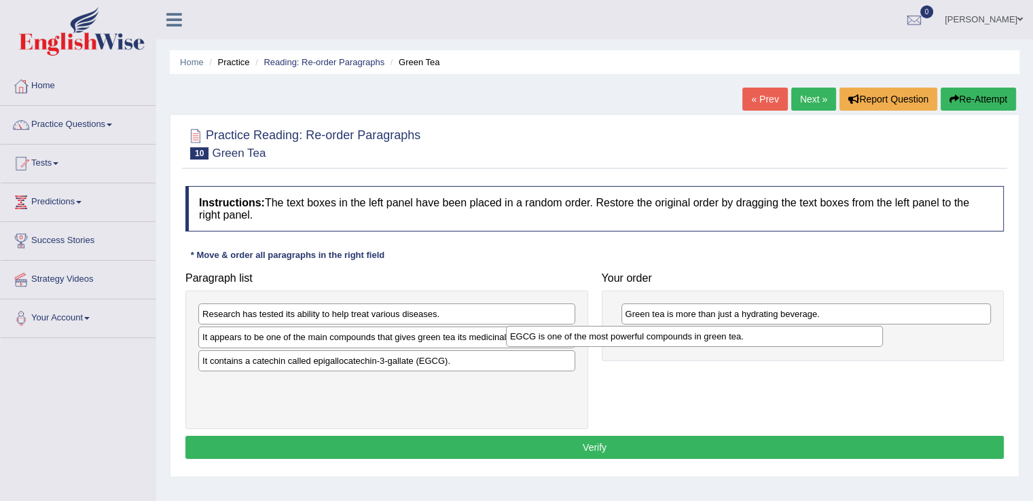
drag, startPoint x: 407, startPoint y: 386, endPoint x: 716, endPoint y: 339, distance: 312.5
click at [716, 339] on div "EGCG is one of the most powerful compounds in green tea." at bounding box center [694, 336] width 377 height 21
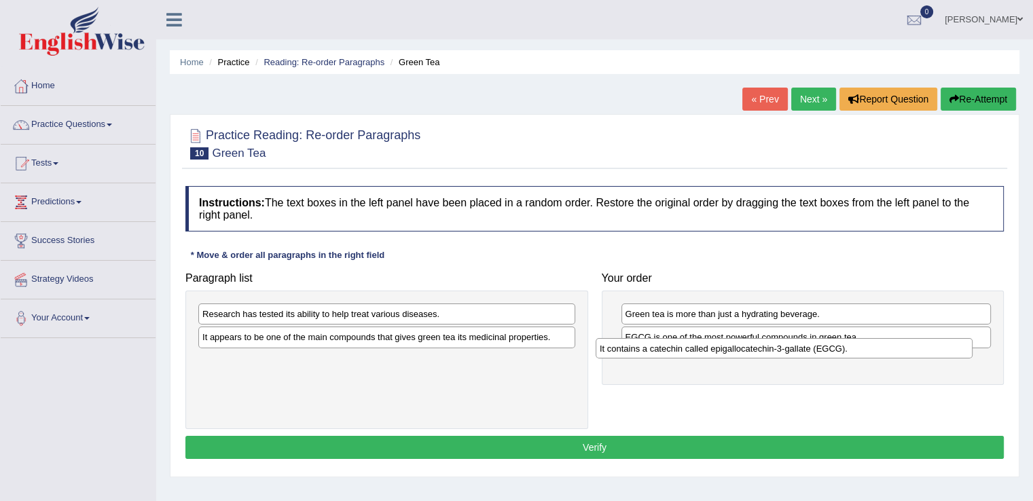
drag, startPoint x: 372, startPoint y: 360, endPoint x: 771, endPoint y: 350, distance: 398.7
click at [771, 350] on div "It contains a catechin called epigallocatechin-3-gallate (EGCG)." at bounding box center [784, 348] width 377 height 21
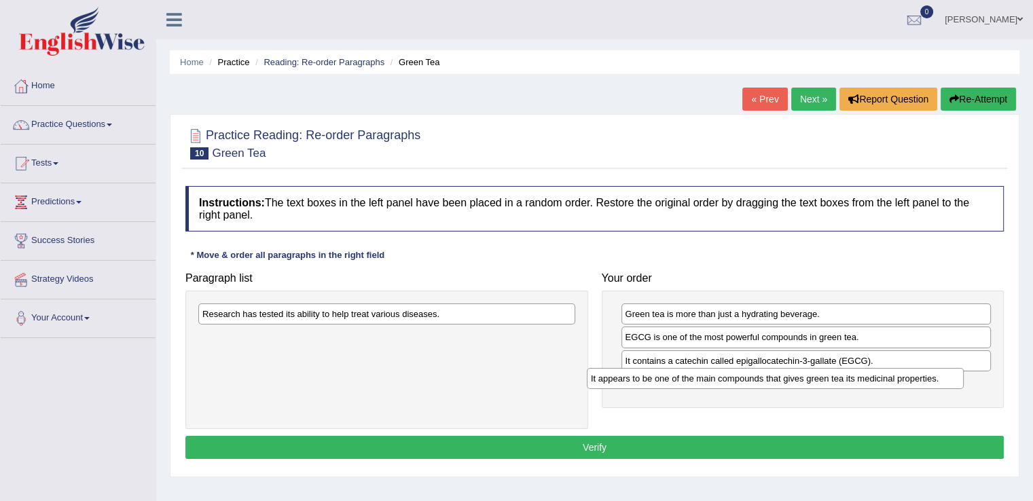
drag, startPoint x: 397, startPoint y: 340, endPoint x: 786, endPoint y: 381, distance: 391.3
click at [786, 381] on div "It appears to be one of the main compounds that gives green tea its medicinal p…" at bounding box center [775, 378] width 377 height 21
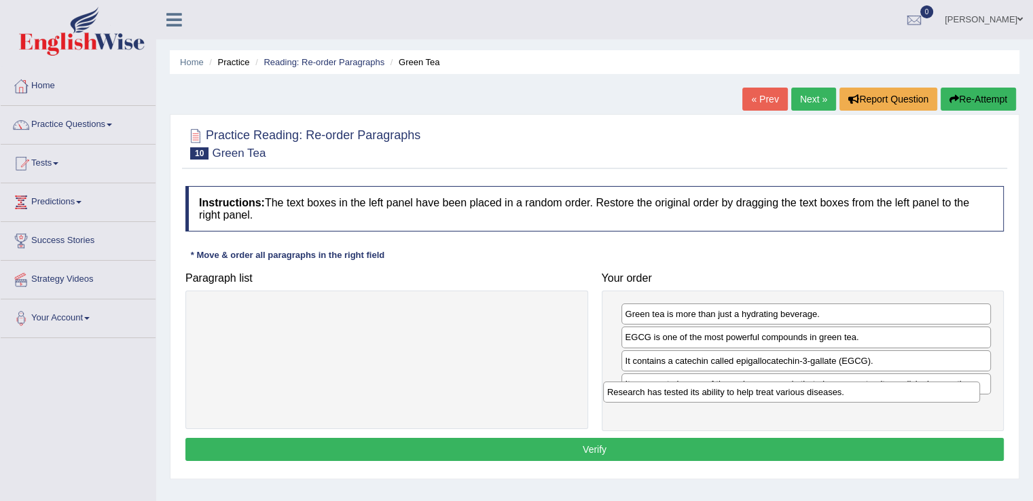
drag, startPoint x: 373, startPoint y: 319, endPoint x: 783, endPoint y: 399, distance: 417.2
click at [783, 399] on div "Research has tested its ability to help treat various diseases." at bounding box center [791, 392] width 377 height 21
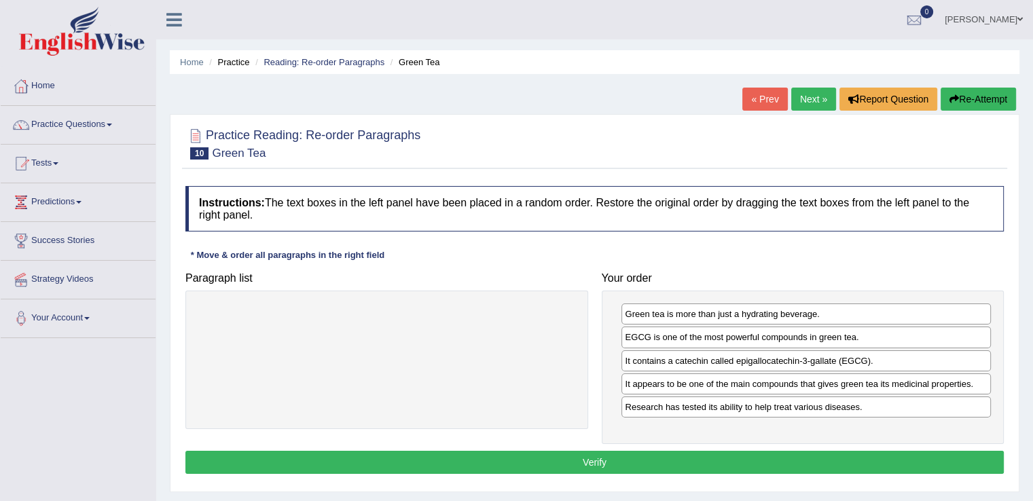
click at [618, 454] on button "Verify" at bounding box center [594, 462] width 818 height 23
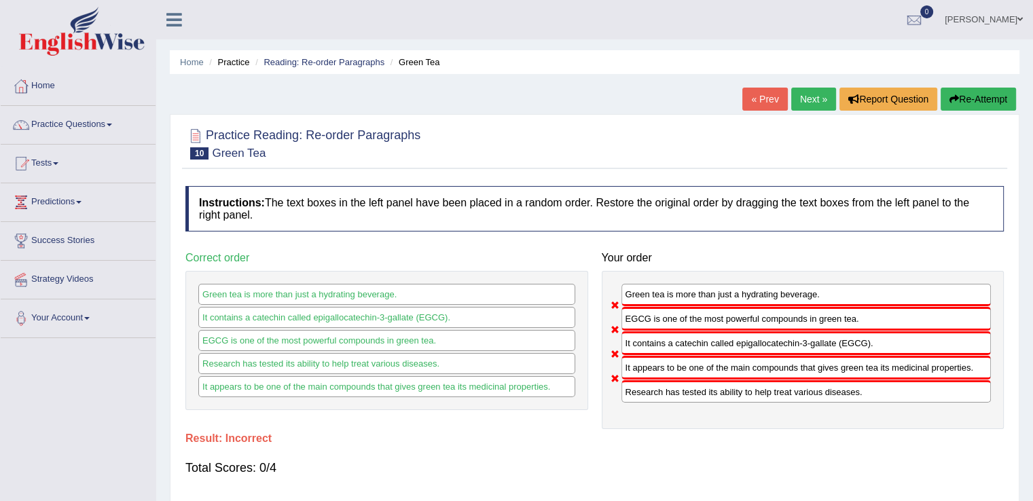
click at [807, 104] on link "Next »" at bounding box center [813, 99] width 45 height 23
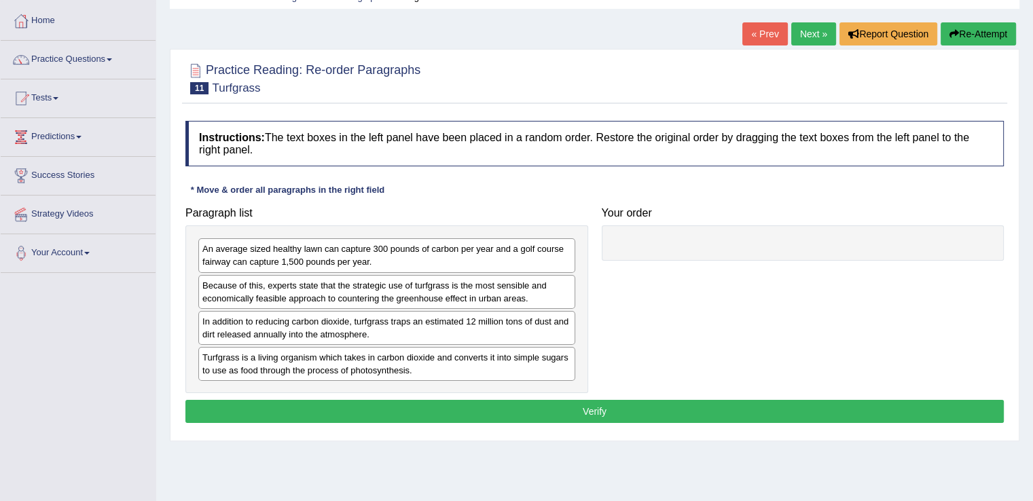
scroll to position [66, 0]
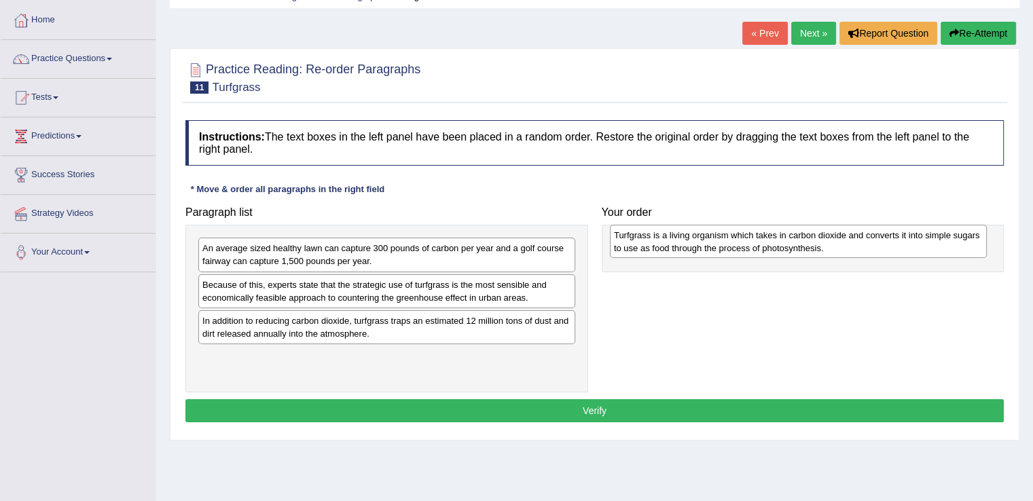
drag, startPoint x: 424, startPoint y: 365, endPoint x: 842, endPoint y: 244, distance: 434.7
click at [842, 244] on div "Turfgrass is a living organism which takes in carbon dioxide and converts it in…" at bounding box center [798, 242] width 377 height 34
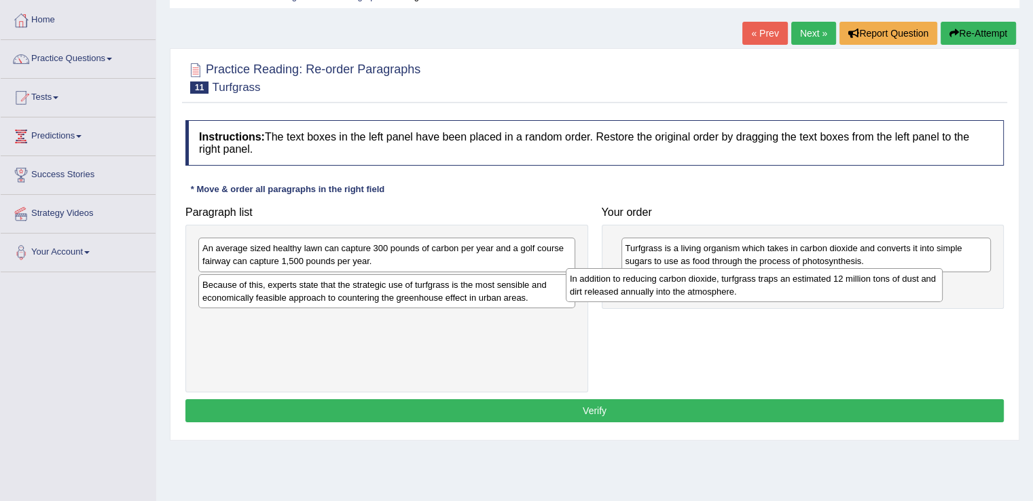
drag, startPoint x: 448, startPoint y: 326, endPoint x: 820, endPoint y: 283, distance: 374.6
click at [820, 283] on div "In addition to reducing carbon dioxide, turfgrass traps an estimated 12 million…" at bounding box center [754, 285] width 377 height 34
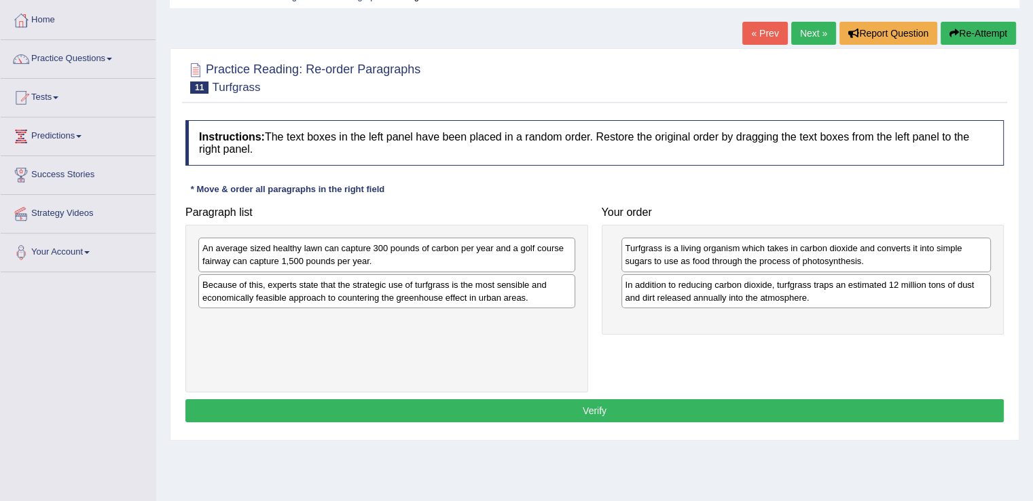
click at [652, 329] on div "Turfgrass is a living organism which takes in carbon dioxide and converts it in…" at bounding box center [803, 279] width 403 height 109
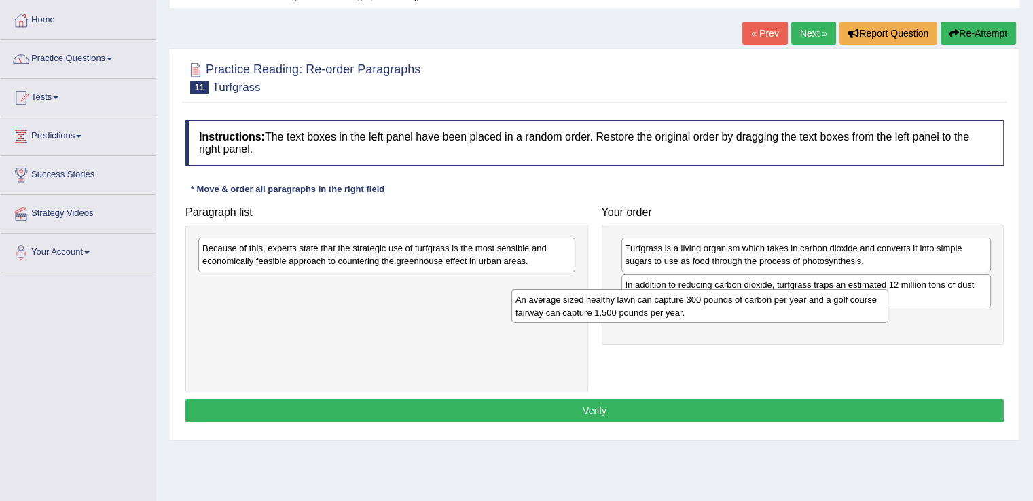
drag, startPoint x: 447, startPoint y: 261, endPoint x: 771, endPoint y: 321, distance: 328.6
click at [771, 321] on div "An average sized healthy lawn can capture 300 pounds of carbon per year and a g…" at bounding box center [699, 306] width 377 height 34
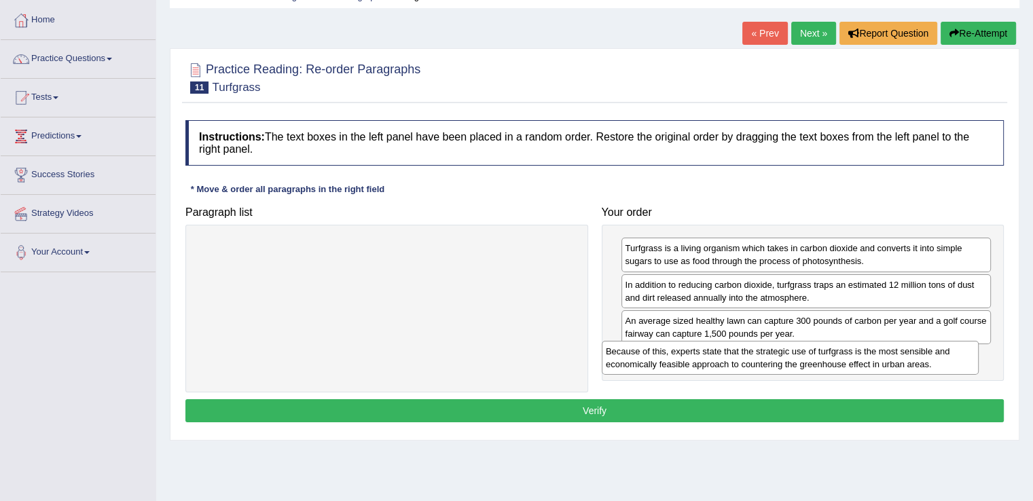
drag, startPoint x: 335, startPoint y: 248, endPoint x: 739, endPoint y: 351, distance: 417.0
click at [739, 351] on div "Because of this, experts state that the strategic use of turfgrass is the most …" at bounding box center [790, 358] width 377 height 34
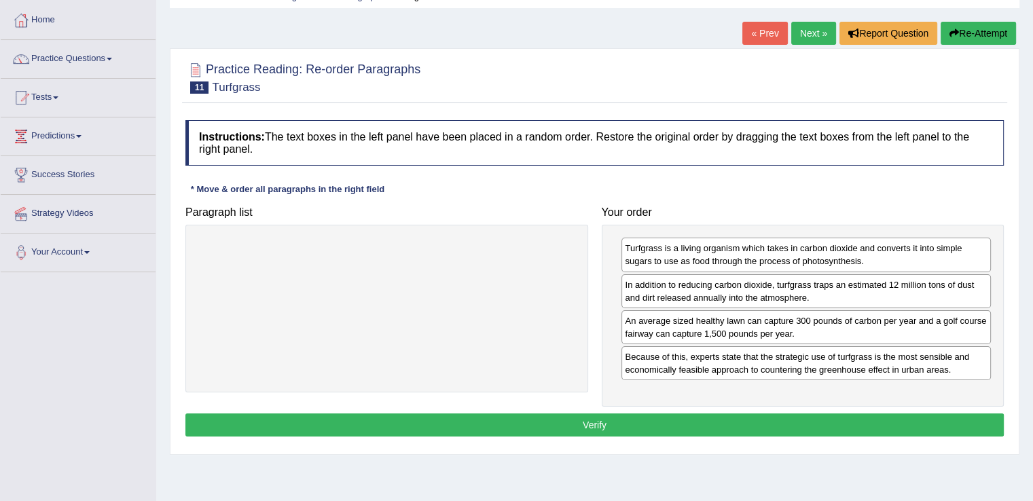
click at [614, 416] on button "Verify" at bounding box center [594, 425] width 818 height 23
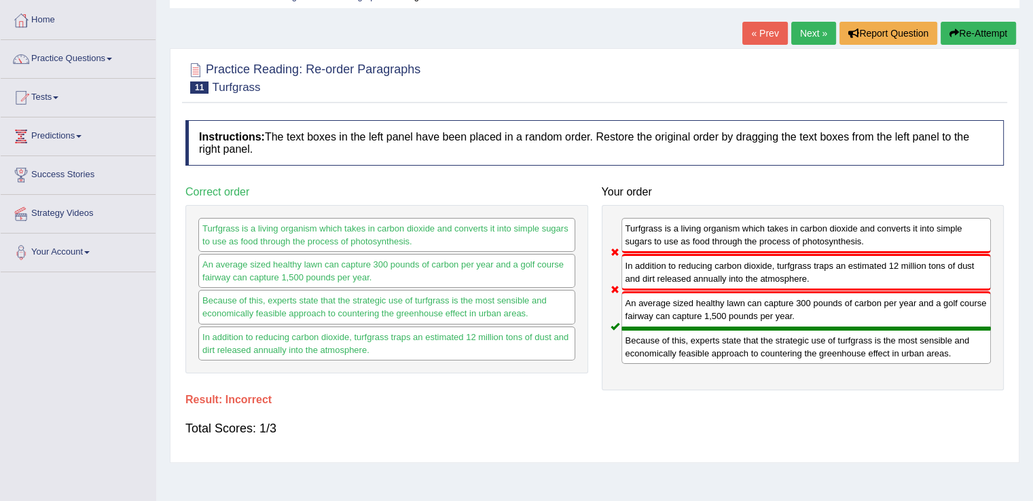
click at [811, 25] on link "Next »" at bounding box center [813, 33] width 45 height 23
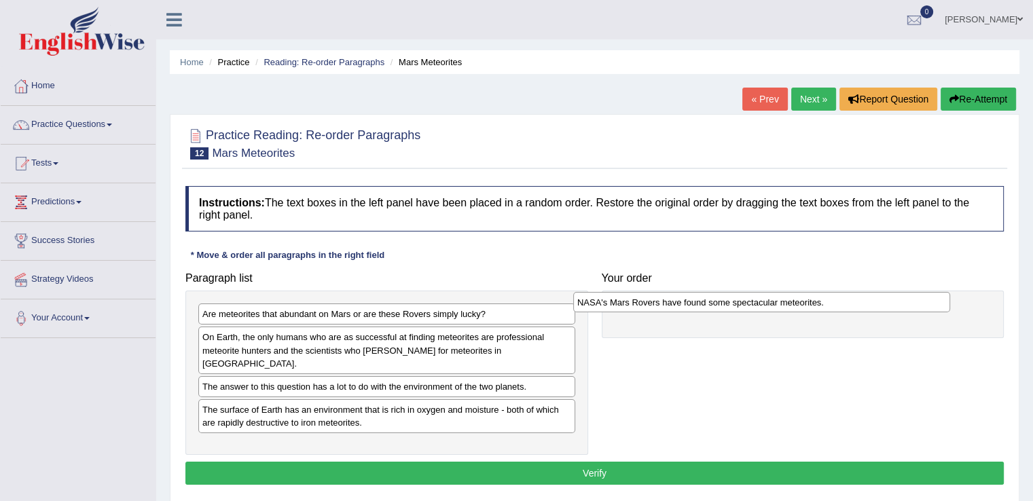
drag, startPoint x: 392, startPoint y: 372, endPoint x: 767, endPoint y: 301, distance: 382.1
click at [767, 301] on div "NASA's Mars Rovers have found some spectacular meteorites." at bounding box center [761, 302] width 377 height 21
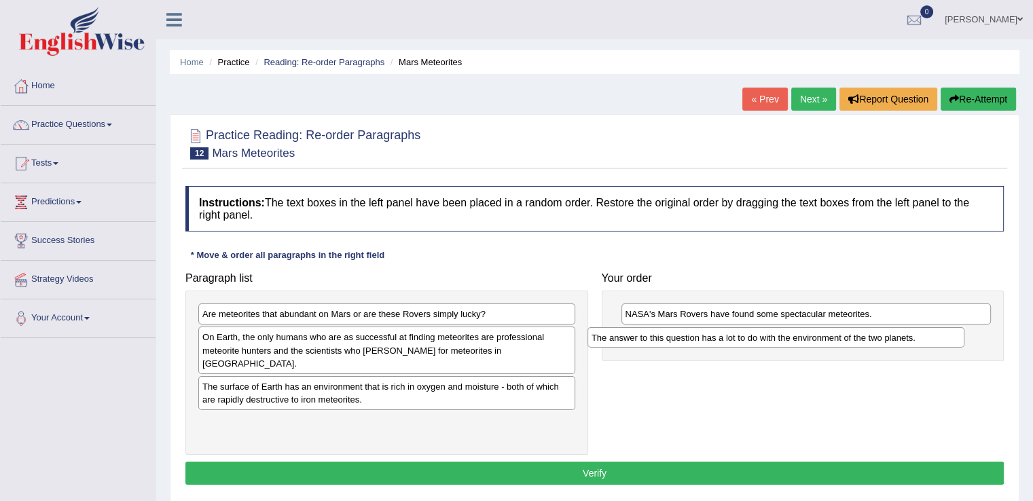
drag, startPoint x: 488, startPoint y: 376, endPoint x: 877, endPoint y: 340, distance: 391.4
click at [877, 340] on div "The answer to this question has a lot to do with the environment of the two pla…" at bounding box center [775, 337] width 377 height 21
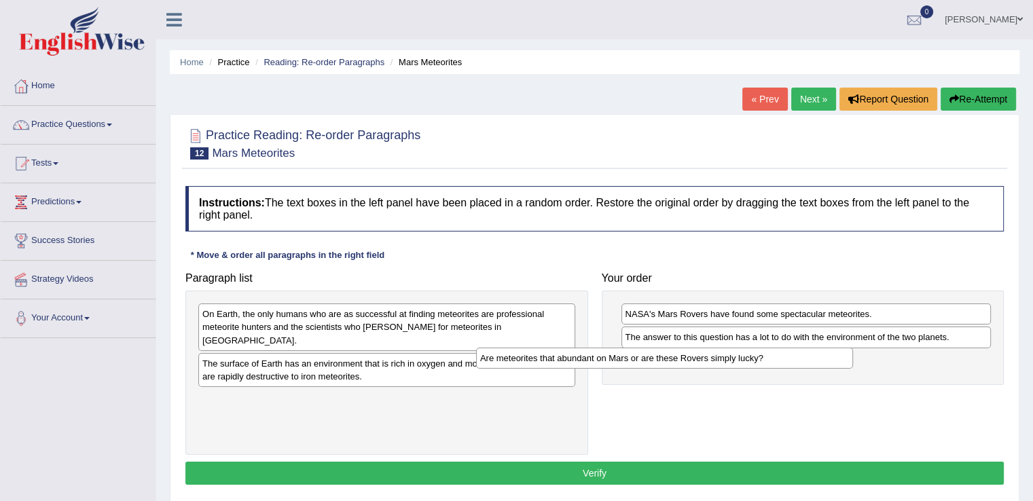
drag, startPoint x: 495, startPoint y: 315, endPoint x: 777, endPoint y: 348, distance: 283.7
click at [777, 348] on div "Are meteorites that abundant on Mars or are these Rovers simply lucky?" at bounding box center [664, 358] width 377 height 21
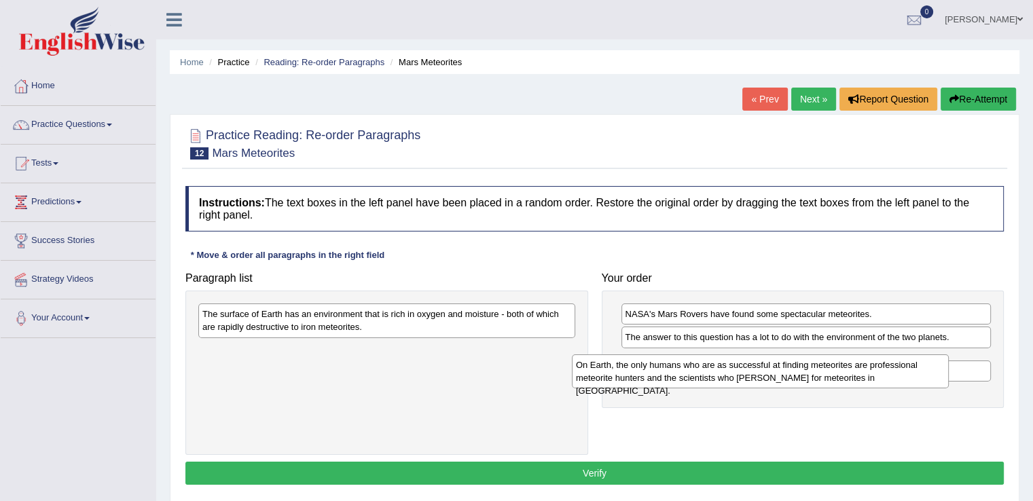
drag, startPoint x: 398, startPoint y: 314, endPoint x: 774, endPoint y: 366, distance: 379.8
click at [774, 366] on div "On Earth, the only humans who are as successful at finding meteorites are profe…" at bounding box center [760, 371] width 377 height 34
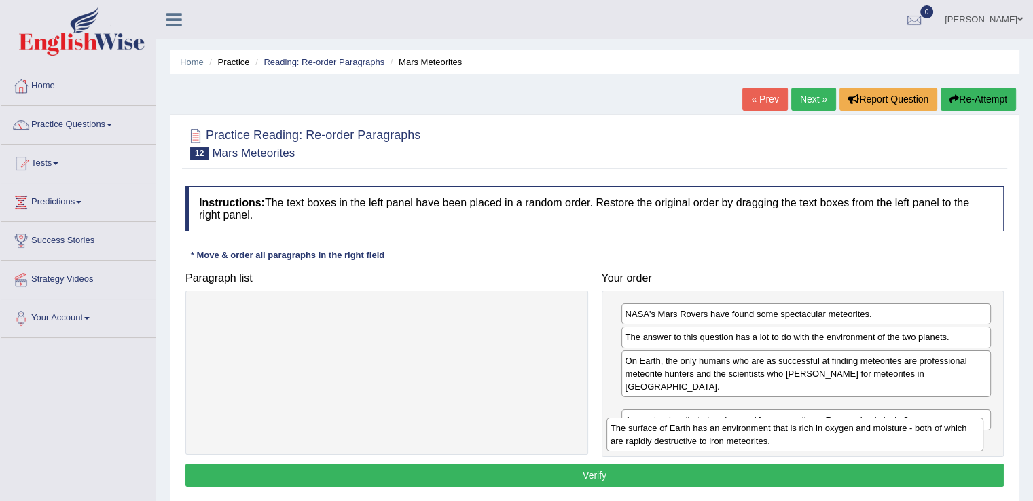
drag, startPoint x: 435, startPoint y: 318, endPoint x: 841, endPoint y: 431, distance: 420.8
click at [841, 431] on div "The surface of Earth has an environment that is rich in oxygen and moisture - b…" at bounding box center [794, 435] width 377 height 34
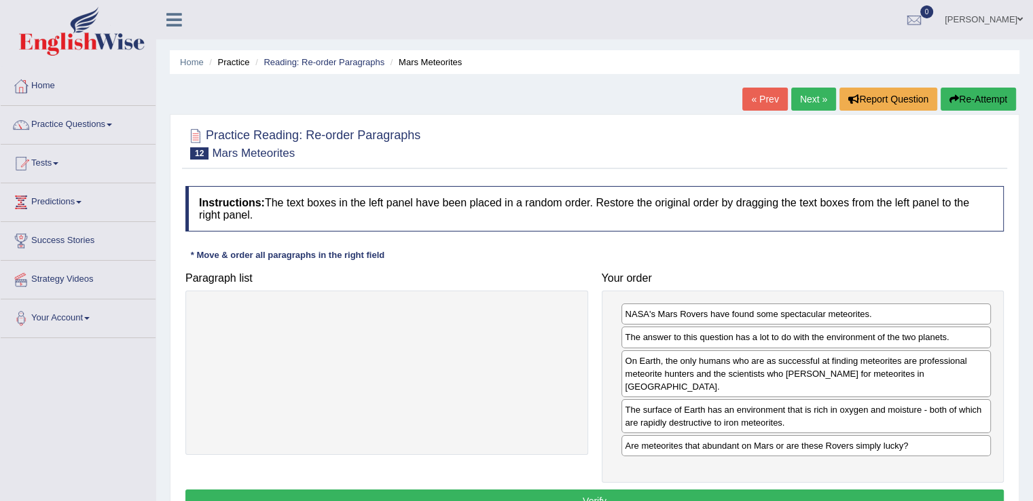
click at [735, 490] on button "Verify" at bounding box center [594, 501] width 818 height 23
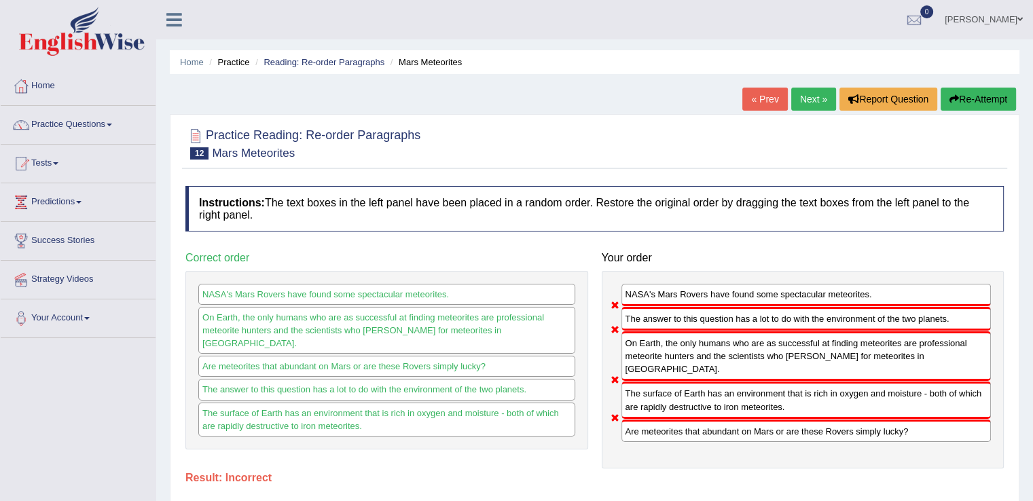
click at [816, 100] on link "Next »" at bounding box center [813, 99] width 45 height 23
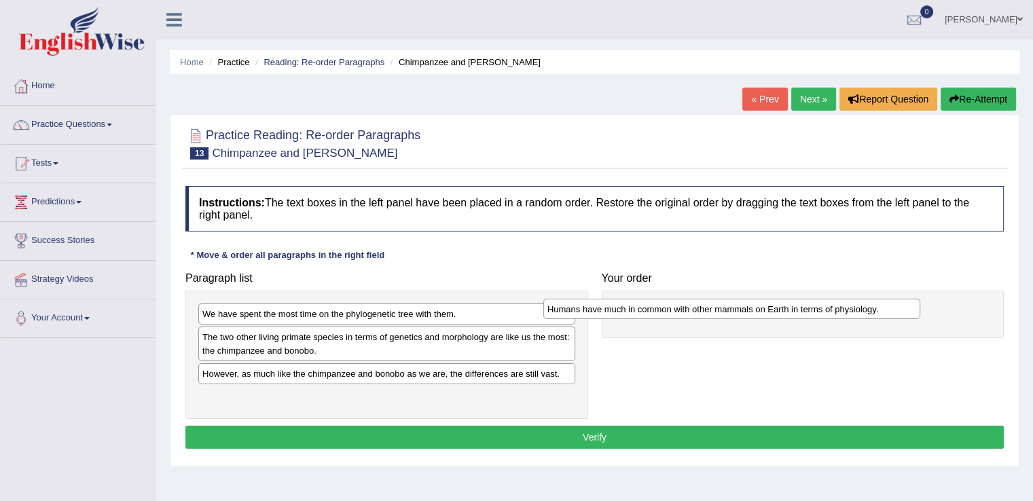
drag, startPoint x: 459, startPoint y: 374, endPoint x: 804, endPoint y: 310, distance: 350.8
click at [804, 310] on div "Humans have much in common with other mammals on Earth in terms of physiology." at bounding box center [731, 309] width 377 height 21
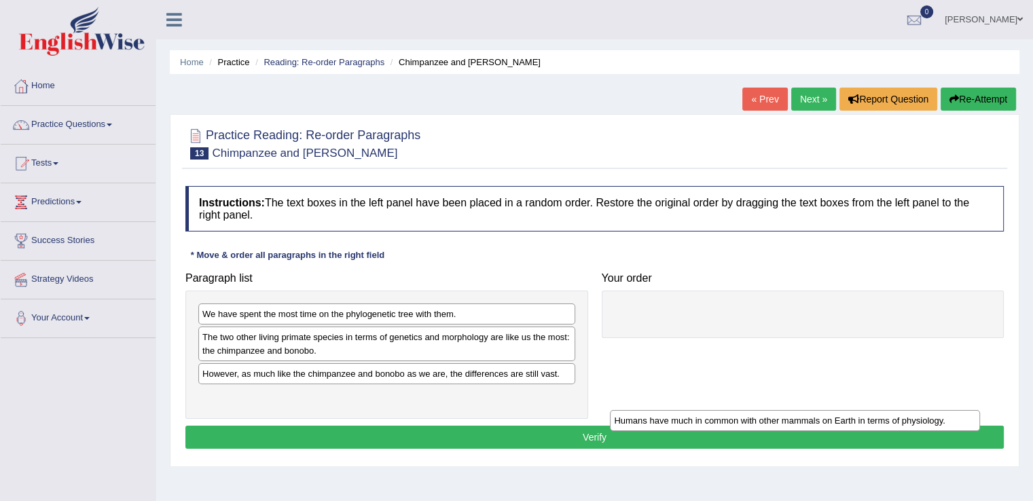
drag, startPoint x: 672, startPoint y: 318, endPoint x: 661, endPoint y: 425, distance: 107.2
click at [661, 425] on div "Humans have much in common with other mammals on Earth in terms of physiology." at bounding box center [795, 420] width 370 height 21
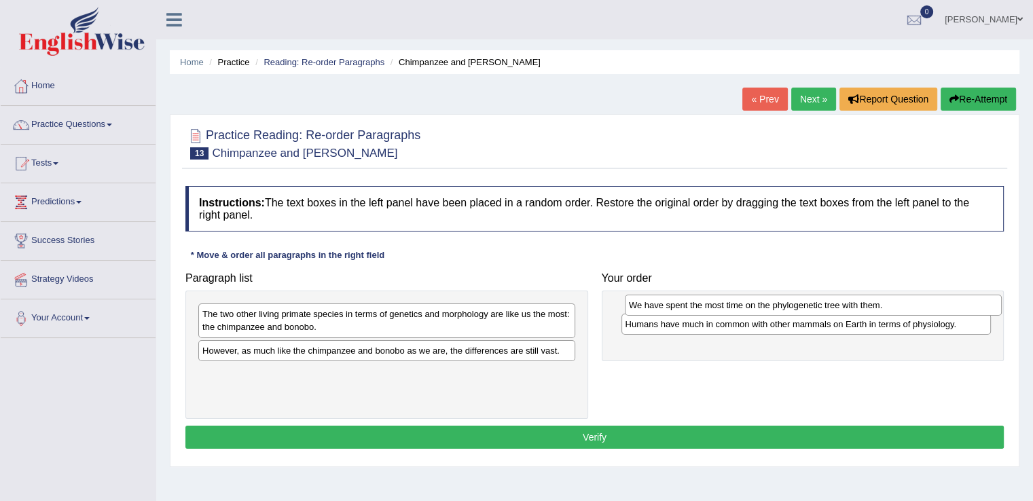
drag, startPoint x: 386, startPoint y: 319, endPoint x: 809, endPoint y: 310, distance: 423.8
click at [809, 310] on div "We have spent the most time on the phylogenetic tree with them." at bounding box center [813, 305] width 377 height 21
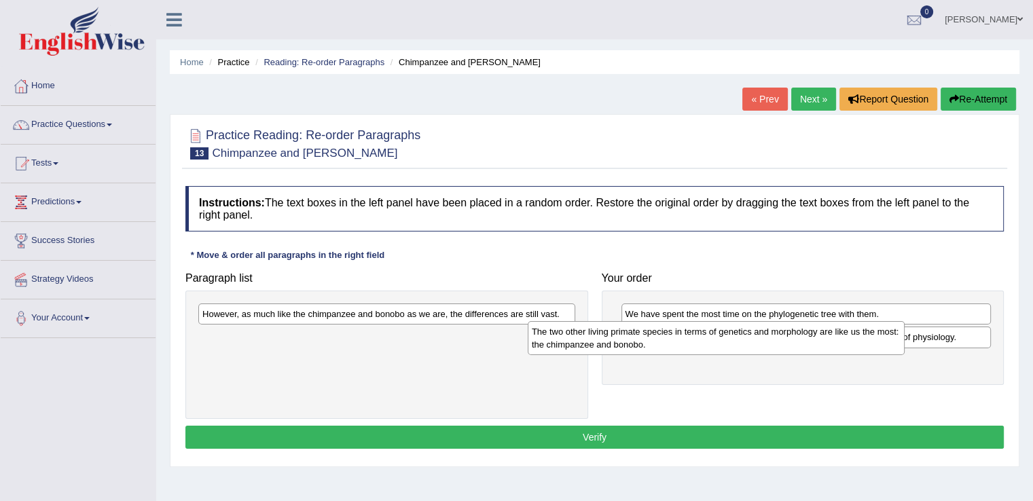
drag, startPoint x: 498, startPoint y: 331, endPoint x: 827, endPoint y: 349, distance: 329.8
click at [827, 349] on div "The two other living primate species in terms of genetics and morphology are li…" at bounding box center [716, 338] width 377 height 34
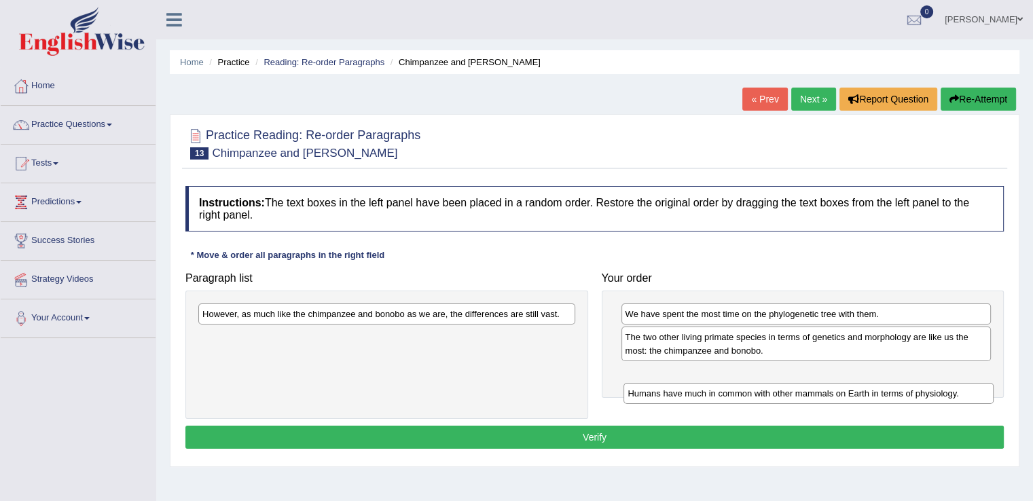
drag, startPoint x: 689, startPoint y: 330, endPoint x: 692, endPoint y: 386, distance: 56.4
click at [692, 386] on div "Humans have much in common with other mammals on Earth in terms of physiology." at bounding box center [808, 393] width 370 height 21
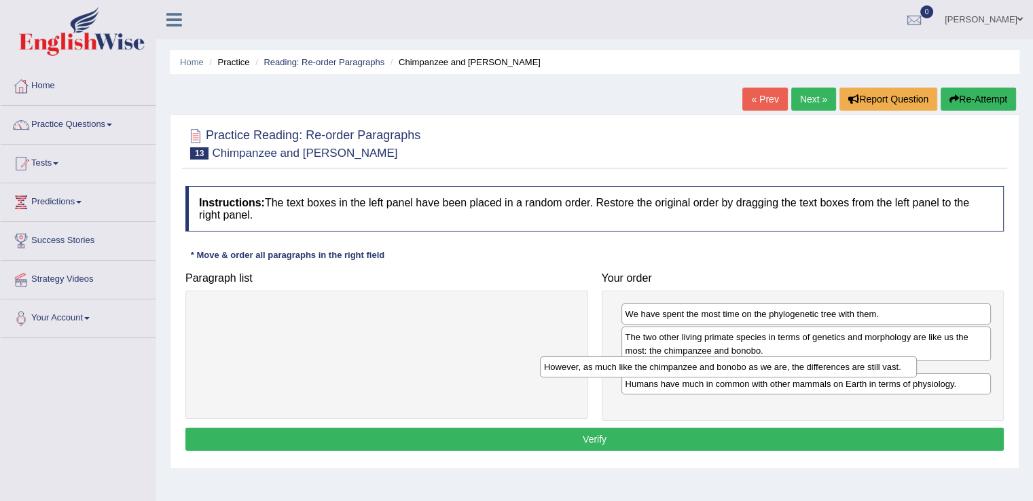
drag, startPoint x: 500, startPoint y: 311, endPoint x: 852, endPoint y: 364, distance: 355.0
click at [852, 364] on div "However, as much like the chimpanzee and bonobo as we are, the differences are …" at bounding box center [728, 366] width 377 height 21
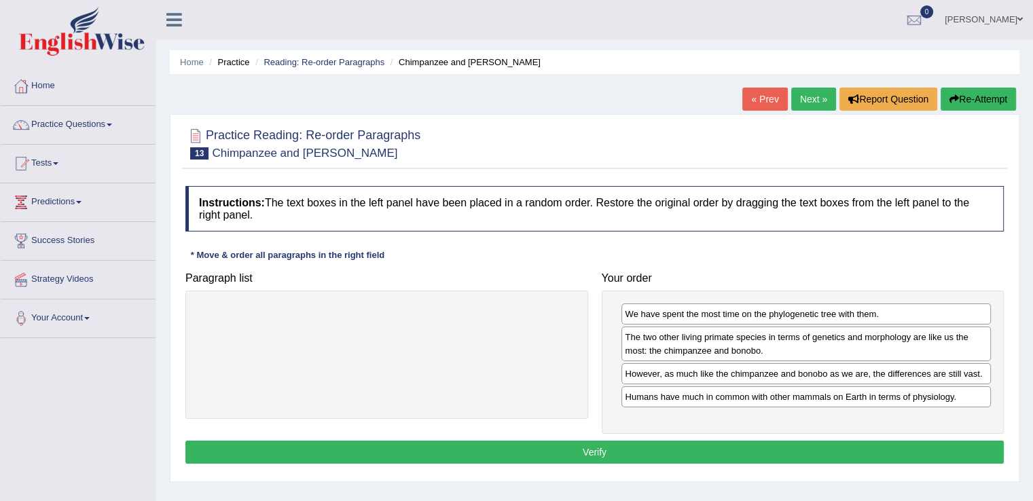
click at [713, 441] on button "Verify" at bounding box center [594, 452] width 818 height 23
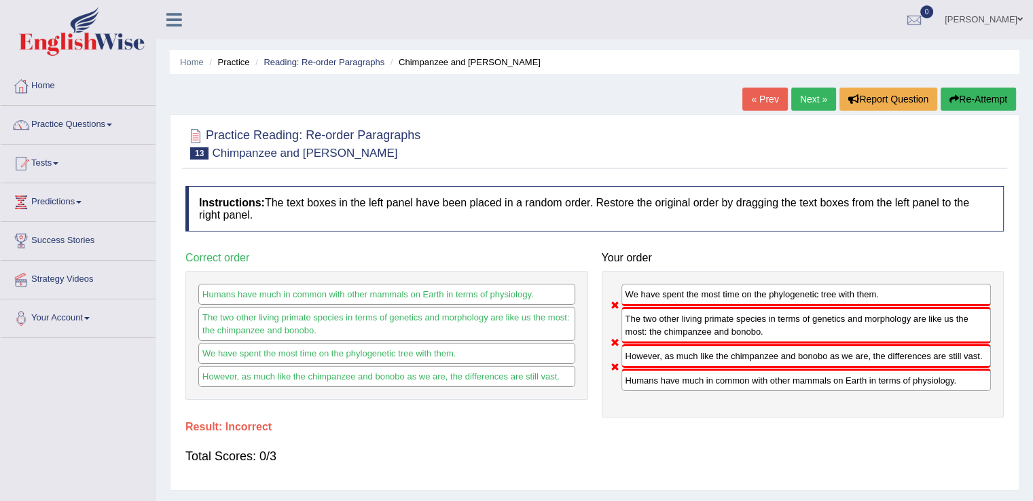
click at [798, 103] on link "Next »" at bounding box center [813, 99] width 45 height 23
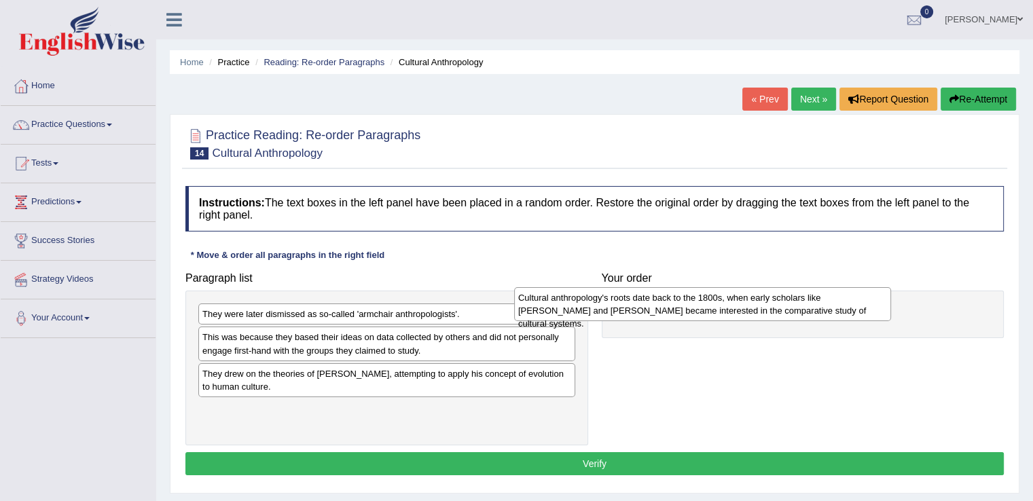
drag, startPoint x: 411, startPoint y: 352, endPoint x: 733, endPoint y: 312, distance: 324.3
click at [733, 312] on div "Cultural anthropology's roots date back to the 1800s, when early scholars like …" at bounding box center [702, 304] width 377 height 34
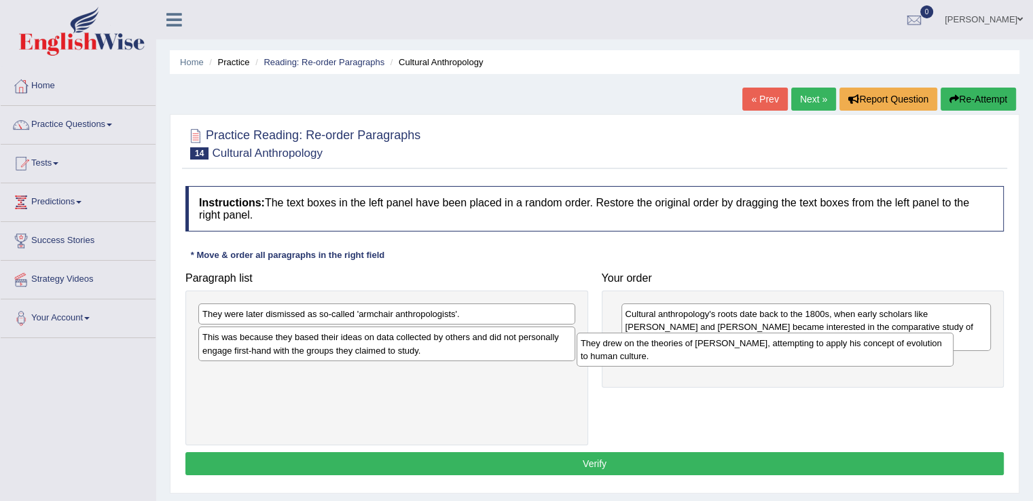
drag, startPoint x: 403, startPoint y: 383, endPoint x: 782, endPoint y: 352, distance: 379.5
click at [782, 352] on div "They drew on the theories of Charles Darwin, attempting to apply his concept of…" at bounding box center [764, 350] width 377 height 34
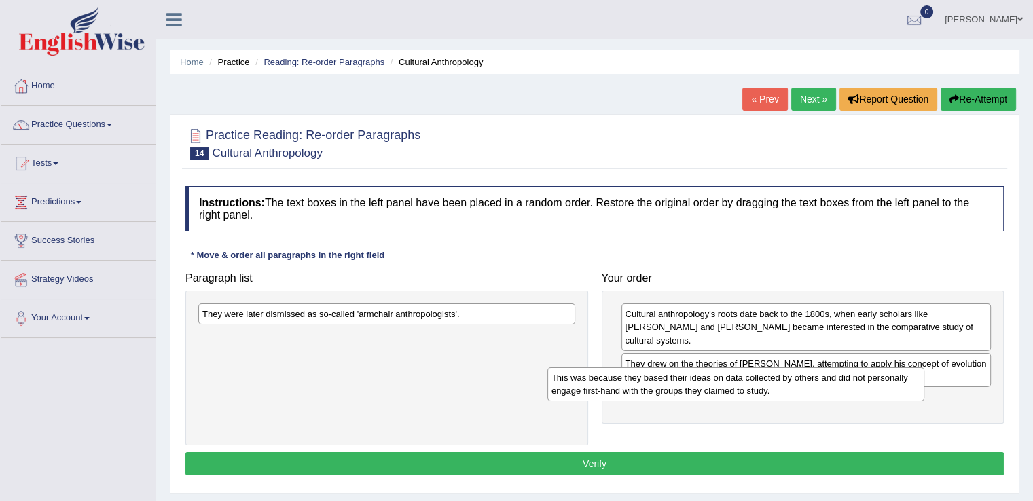
drag, startPoint x: 458, startPoint y: 335, endPoint x: 822, endPoint y: 368, distance: 365.5
click at [822, 368] on div "This was because they based their ideas on data collected by others and did not…" at bounding box center [735, 384] width 377 height 34
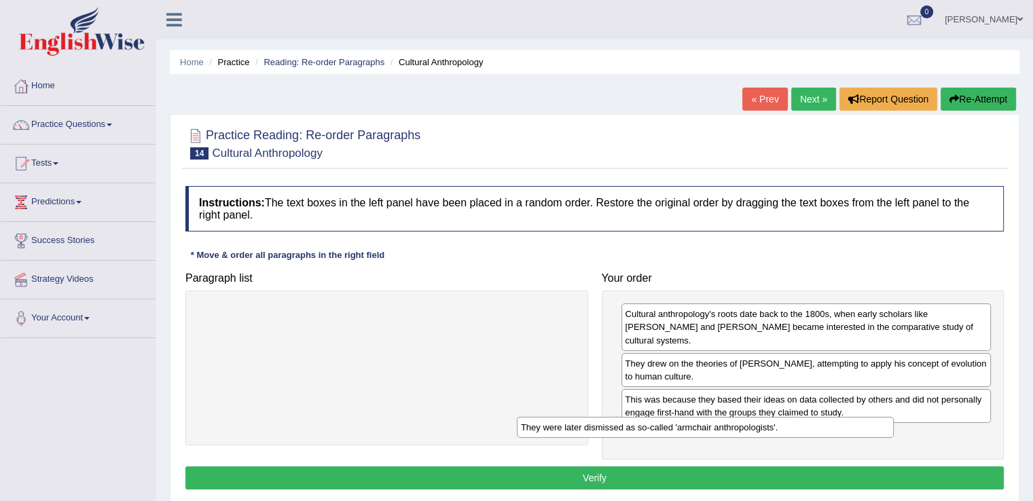
drag, startPoint x: 496, startPoint y: 307, endPoint x: 816, endPoint y: 421, distance: 338.9
click at [816, 421] on div "They were later dismissed as so-called 'armchair anthropologists'." at bounding box center [705, 427] width 377 height 21
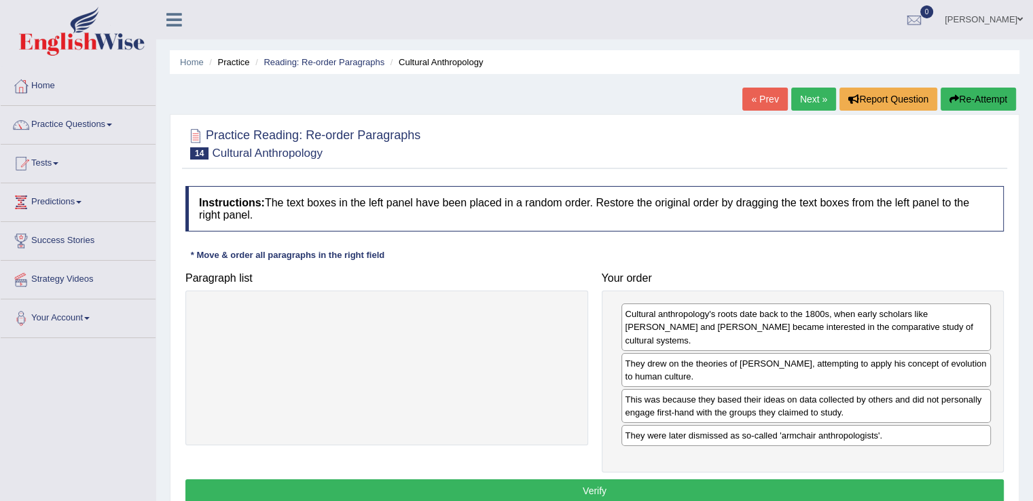
click at [606, 479] on button "Verify" at bounding box center [594, 490] width 818 height 23
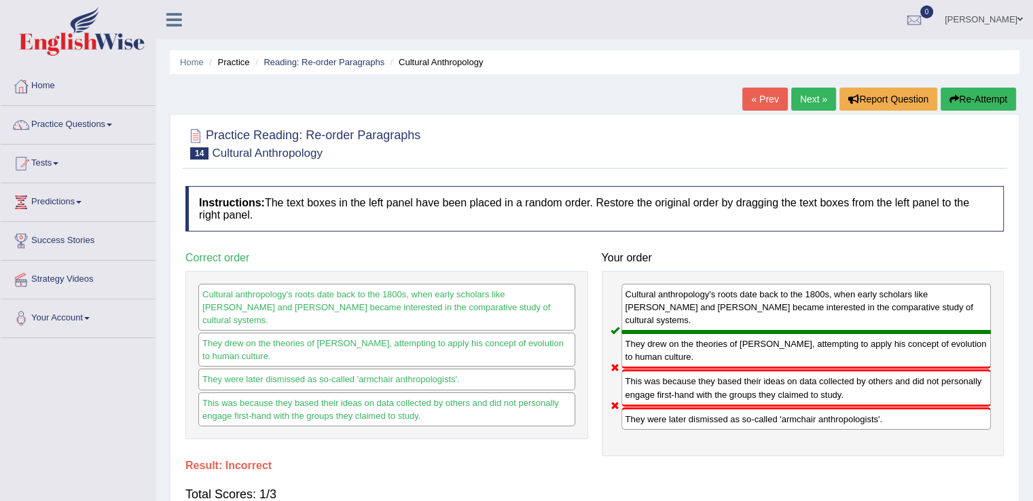
click at [807, 90] on link "Next »" at bounding box center [813, 99] width 45 height 23
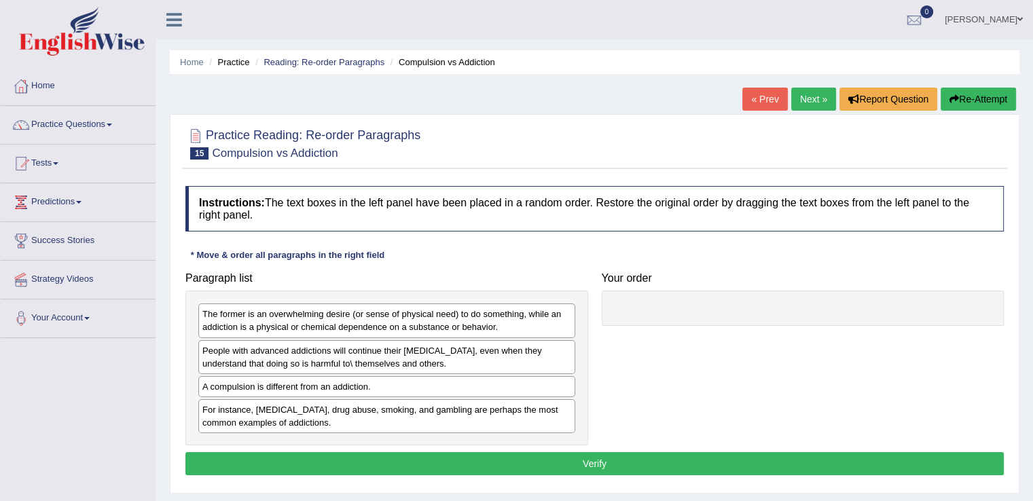
click at [737, 346] on div "Paragraph list The former is an overwhelming desire (or sense of physical need)…" at bounding box center [595, 355] width 832 height 180
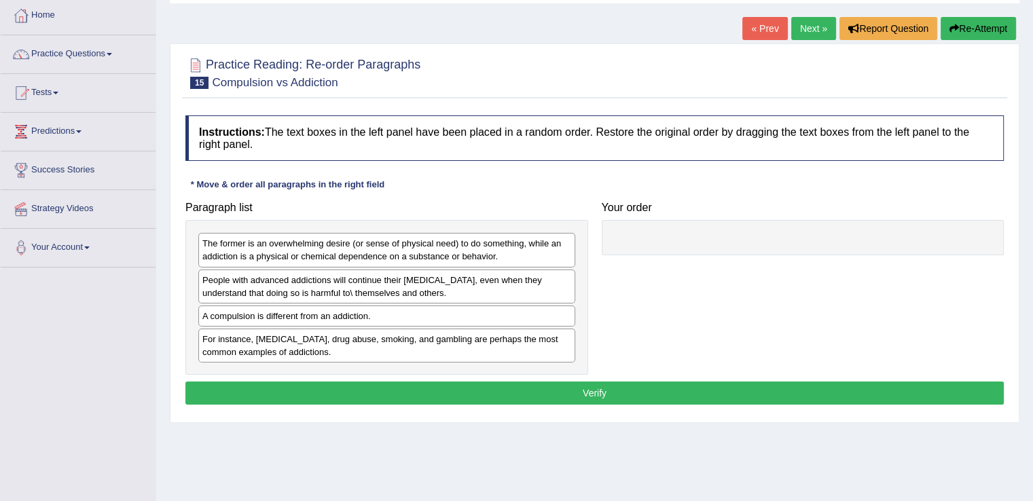
scroll to position [75, 0]
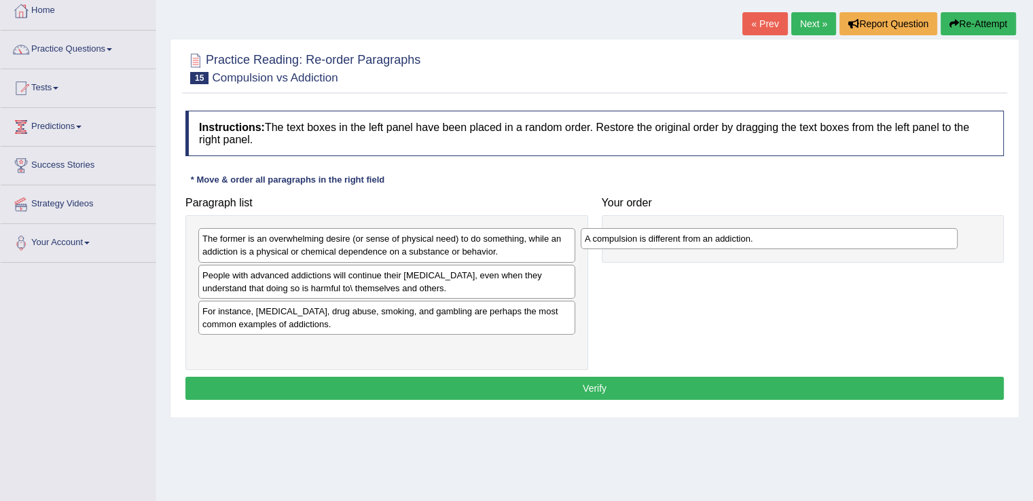
drag, startPoint x: 333, startPoint y: 310, endPoint x: 716, endPoint y: 237, distance: 389.1
click at [716, 237] on div "A compulsion is different from an addiction." at bounding box center [769, 238] width 377 height 21
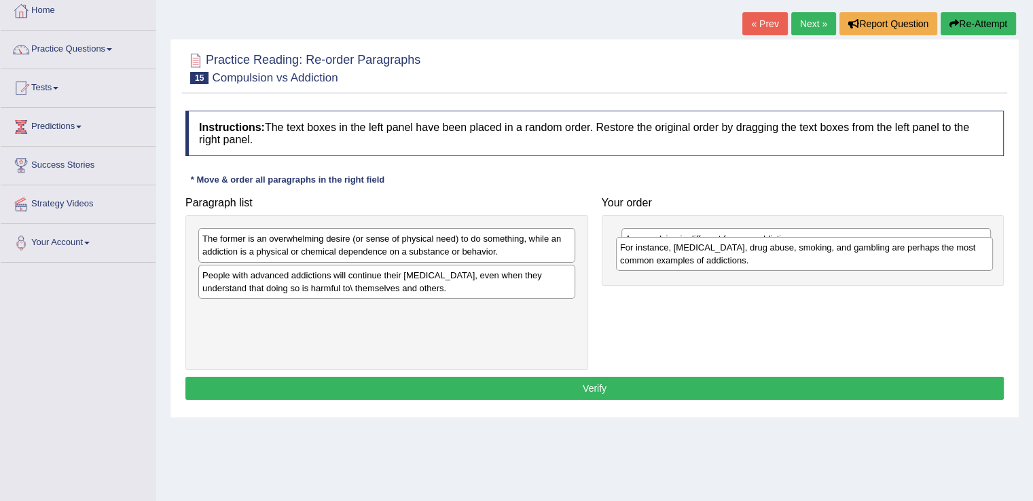
drag, startPoint x: 372, startPoint y: 322, endPoint x: 775, endPoint y: 272, distance: 405.8
click at [775, 271] on div "For instance, [MEDICAL_DATA], drug abuse, smoking, and gambling are perhaps the…" at bounding box center [804, 254] width 377 height 34
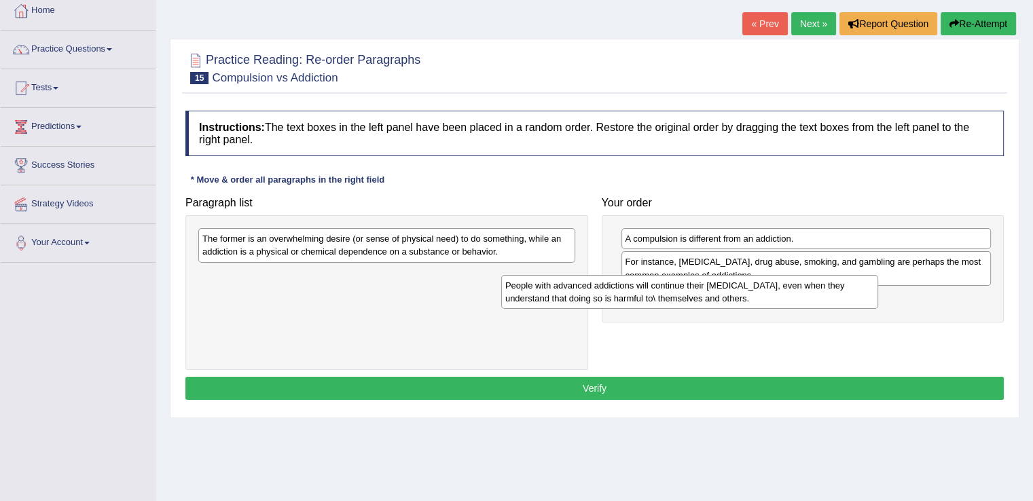
drag, startPoint x: 431, startPoint y: 281, endPoint x: 734, endPoint y: 291, distance: 303.7
click at [734, 291] on div "People with advanced addictions will continue their [MEDICAL_DATA], even when t…" at bounding box center [689, 292] width 377 height 34
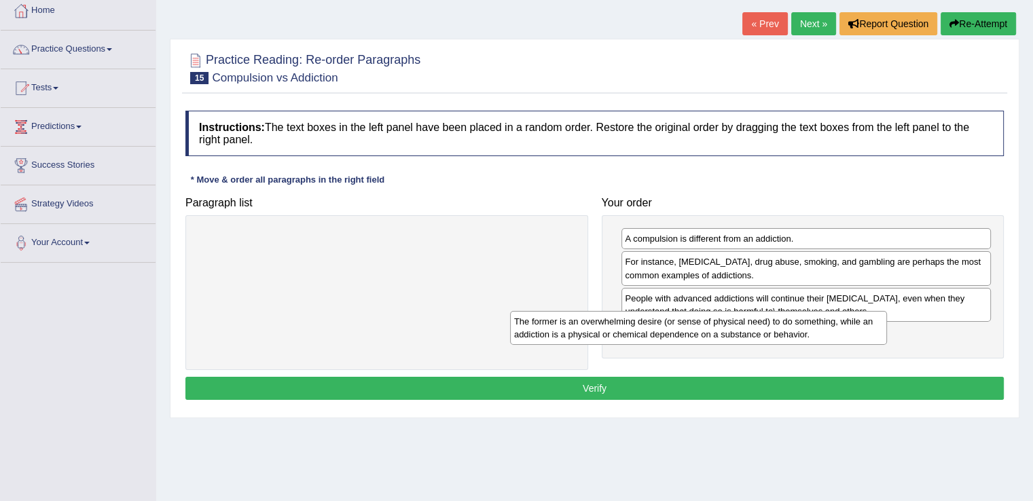
drag, startPoint x: 420, startPoint y: 248, endPoint x: 748, endPoint y: 335, distance: 339.3
click at [748, 335] on div "The former is an overwhelming desire (or sense of physical need) to do somethin…" at bounding box center [698, 328] width 377 height 34
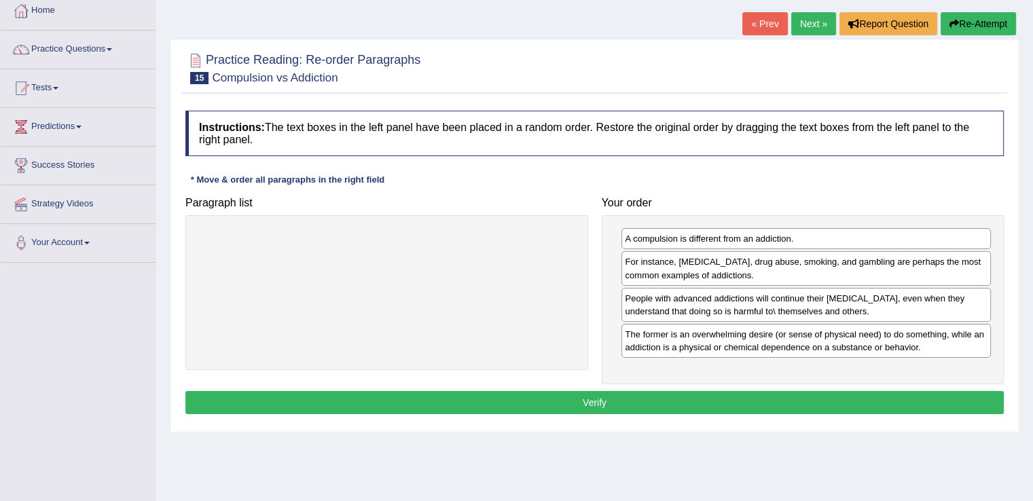
click at [604, 392] on button "Verify" at bounding box center [594, 402] width 818 height 23
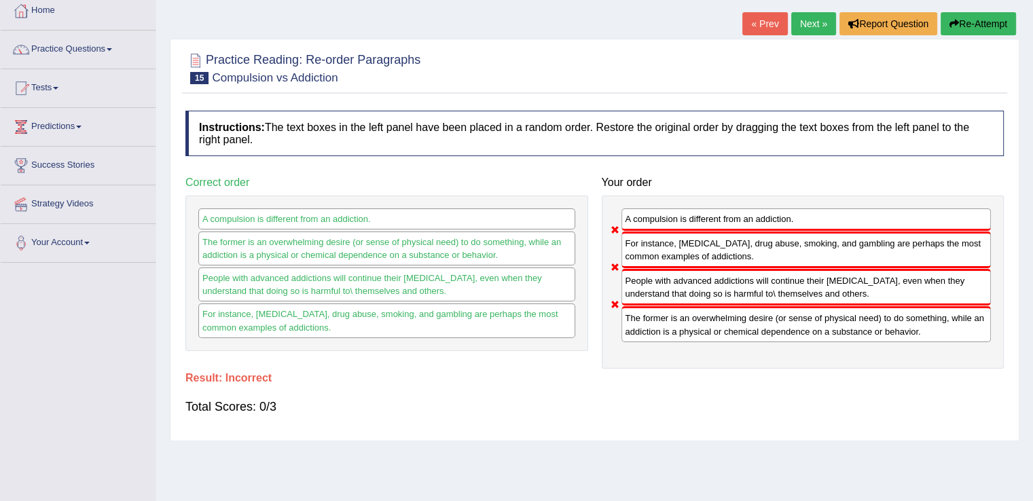
scroll to position [0, 0]
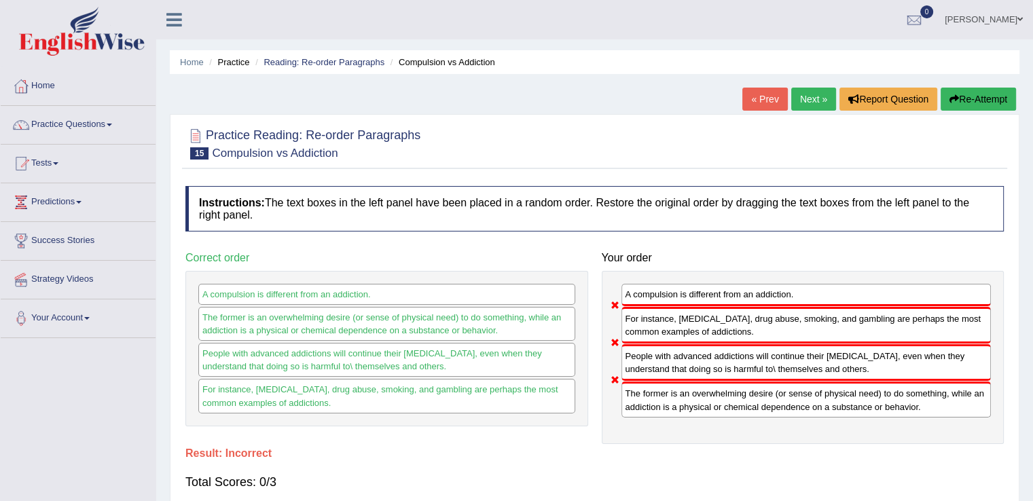
click at [809, 105] on link "Next »" at bounding box center [813, 99] width 45 height 23
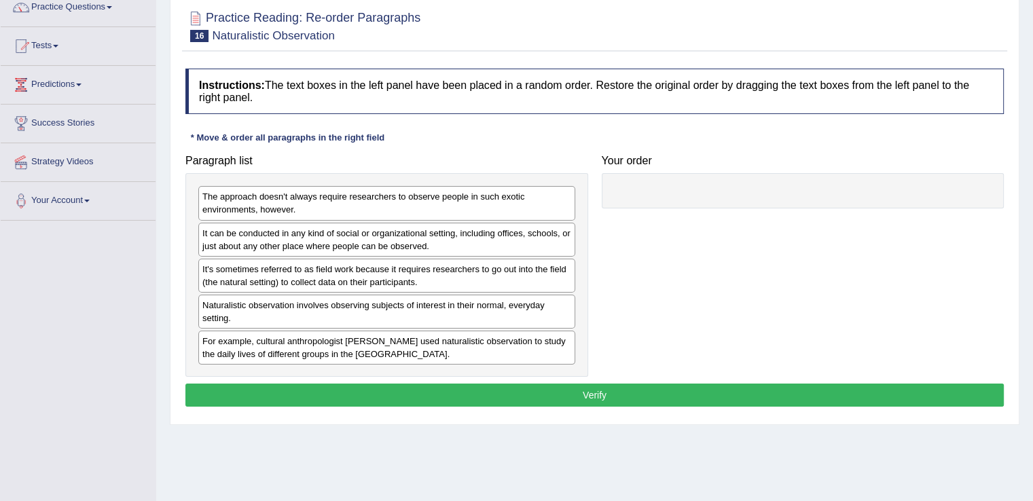
scroll to position [118, 0]
